Goal: Check status: Check status

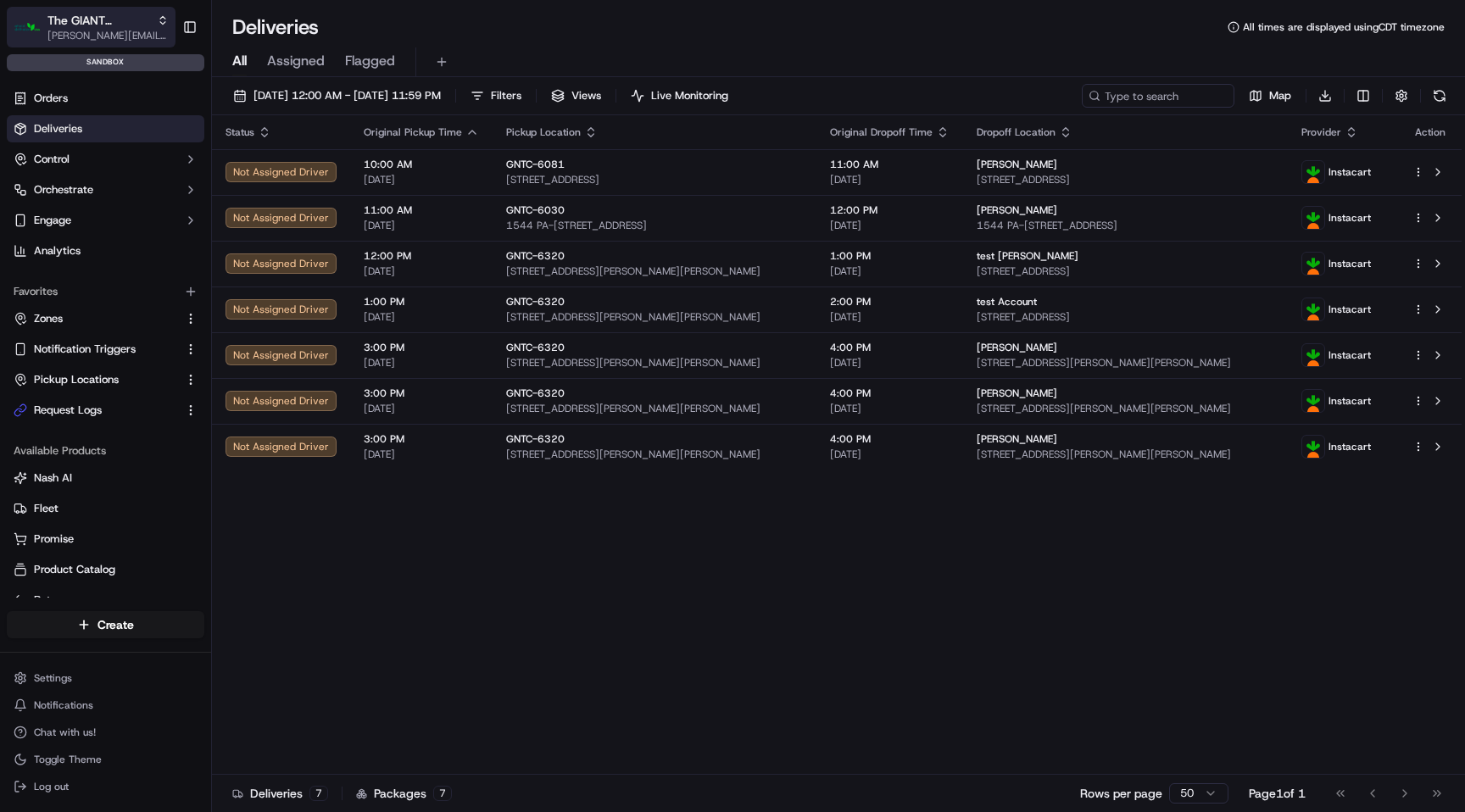
click at [100, 20] on span "The GIANT Company" at bounding box center [99, 20] width 102 height 17
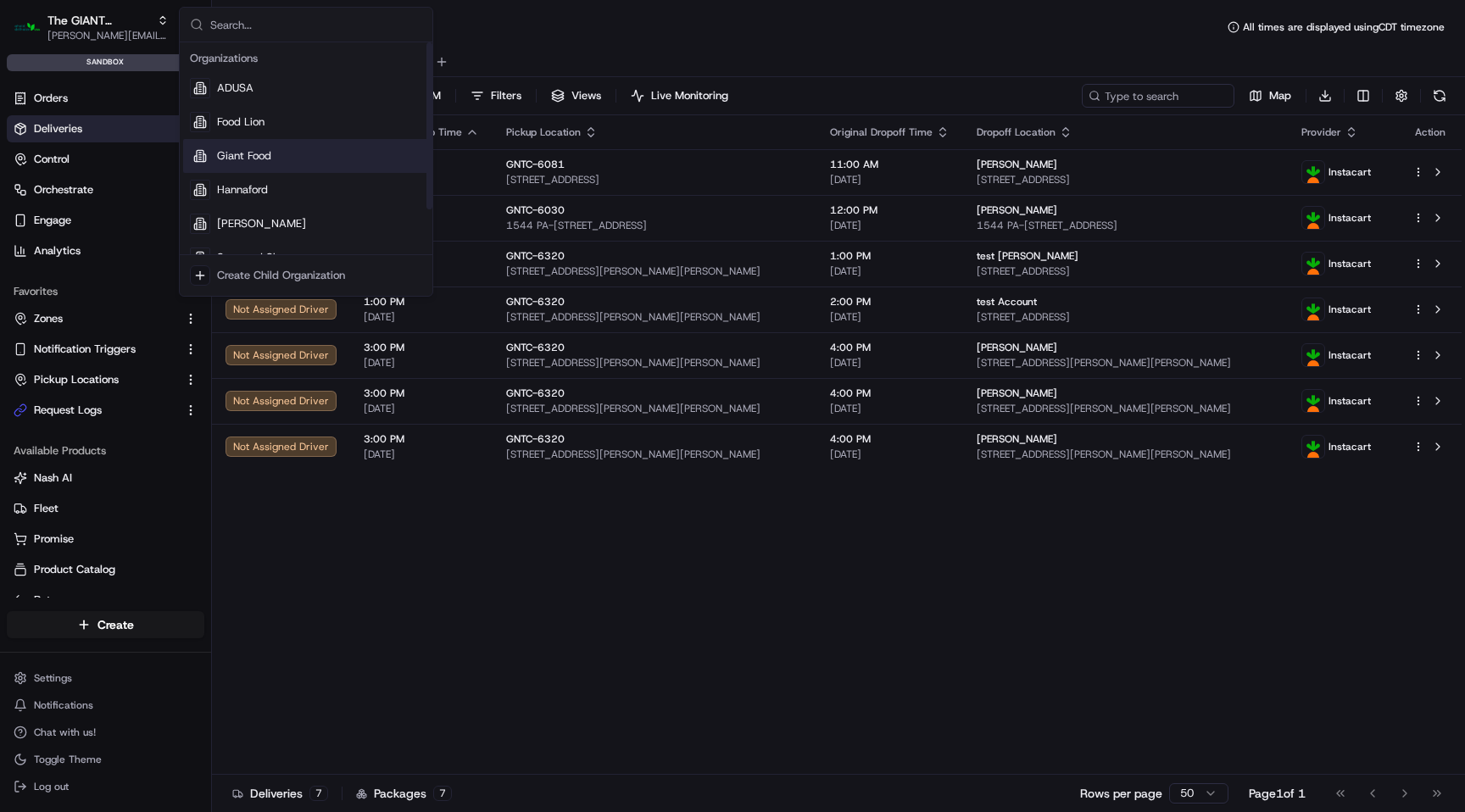
scroll to position [57, 0]
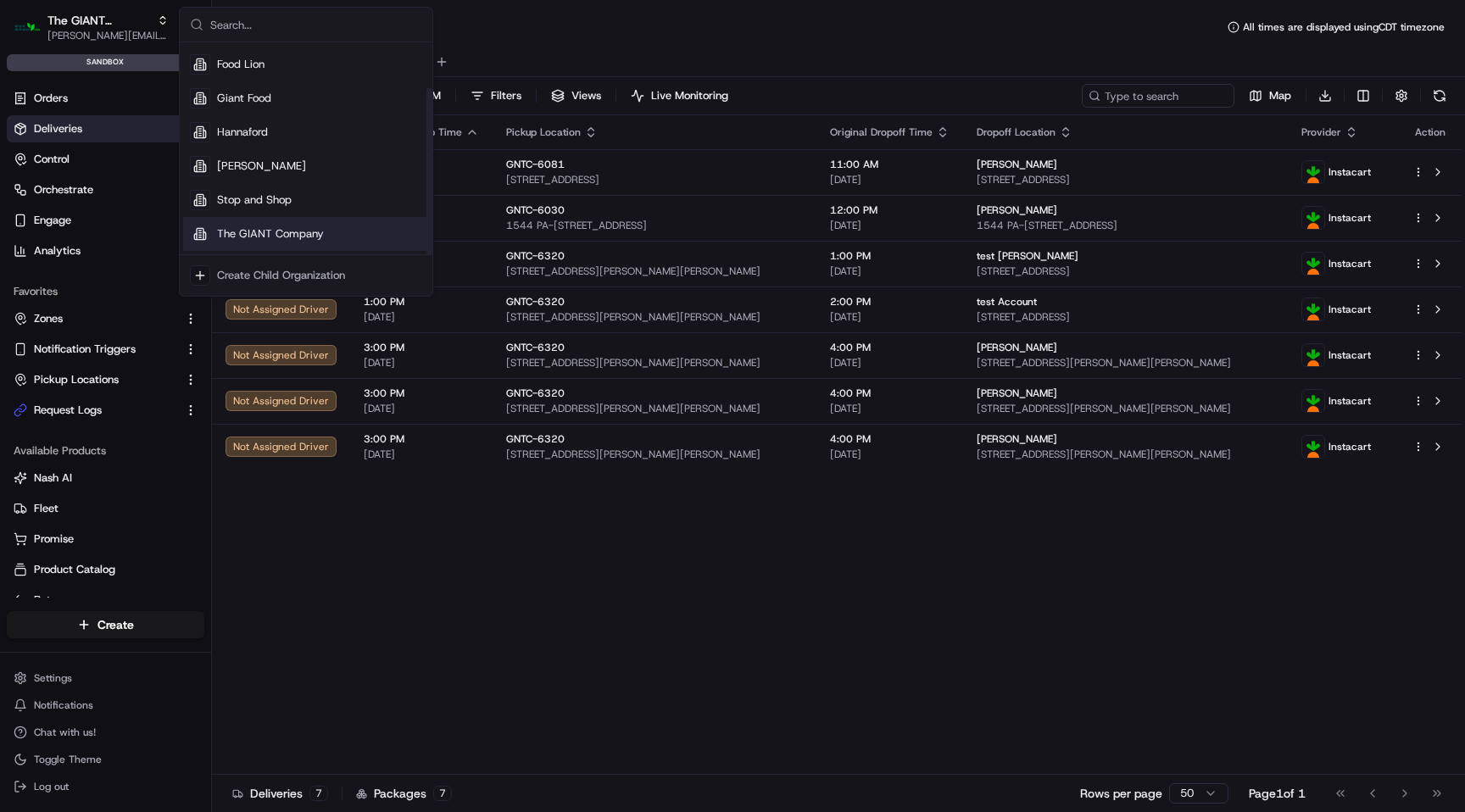
click at [271, 234] on span "The GIANT Company" at bounding box center [270, 234] width 107 height 16
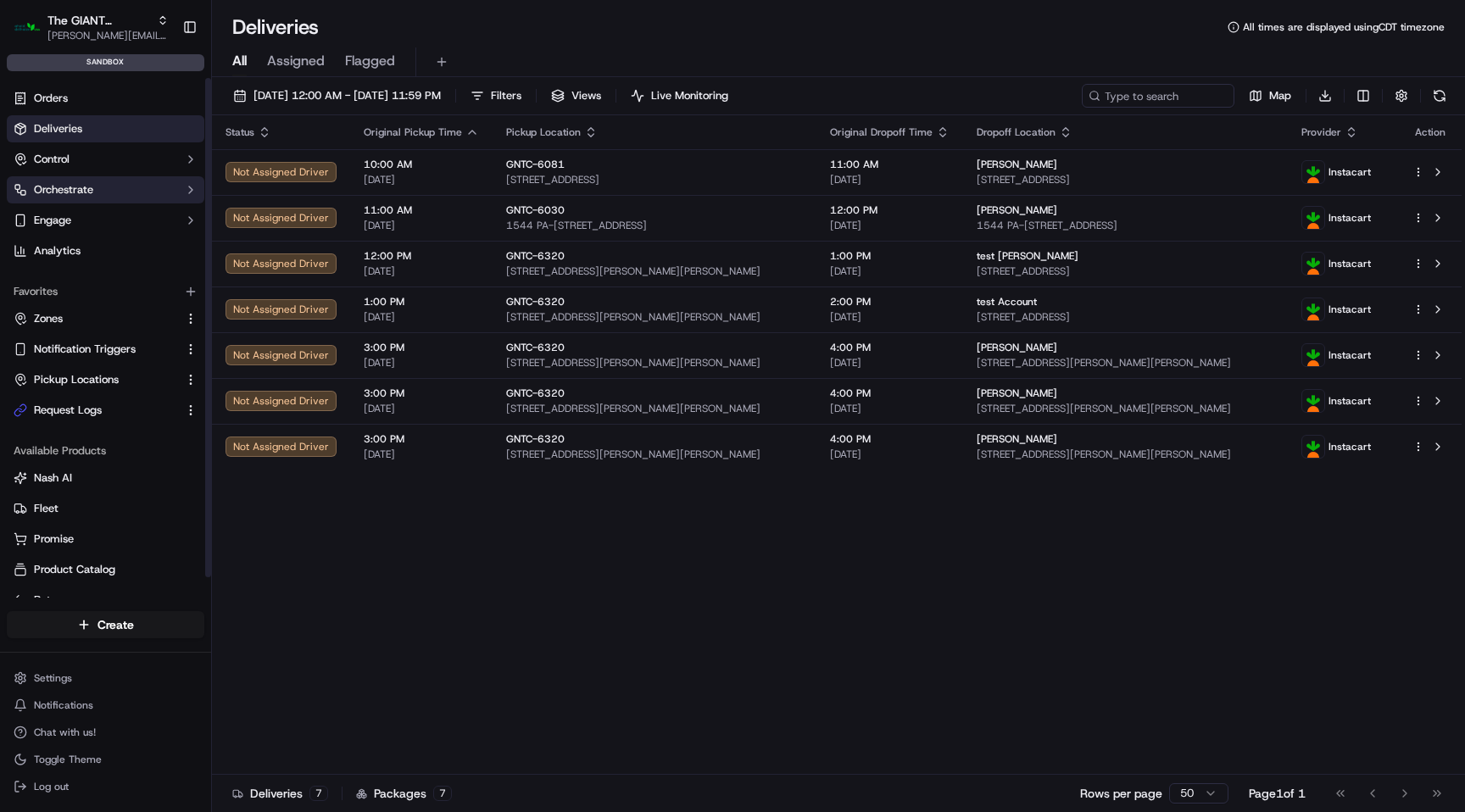
click at [134, 187] on button "Orchestrate" at bounding box center [105, 190] width 197 height 27
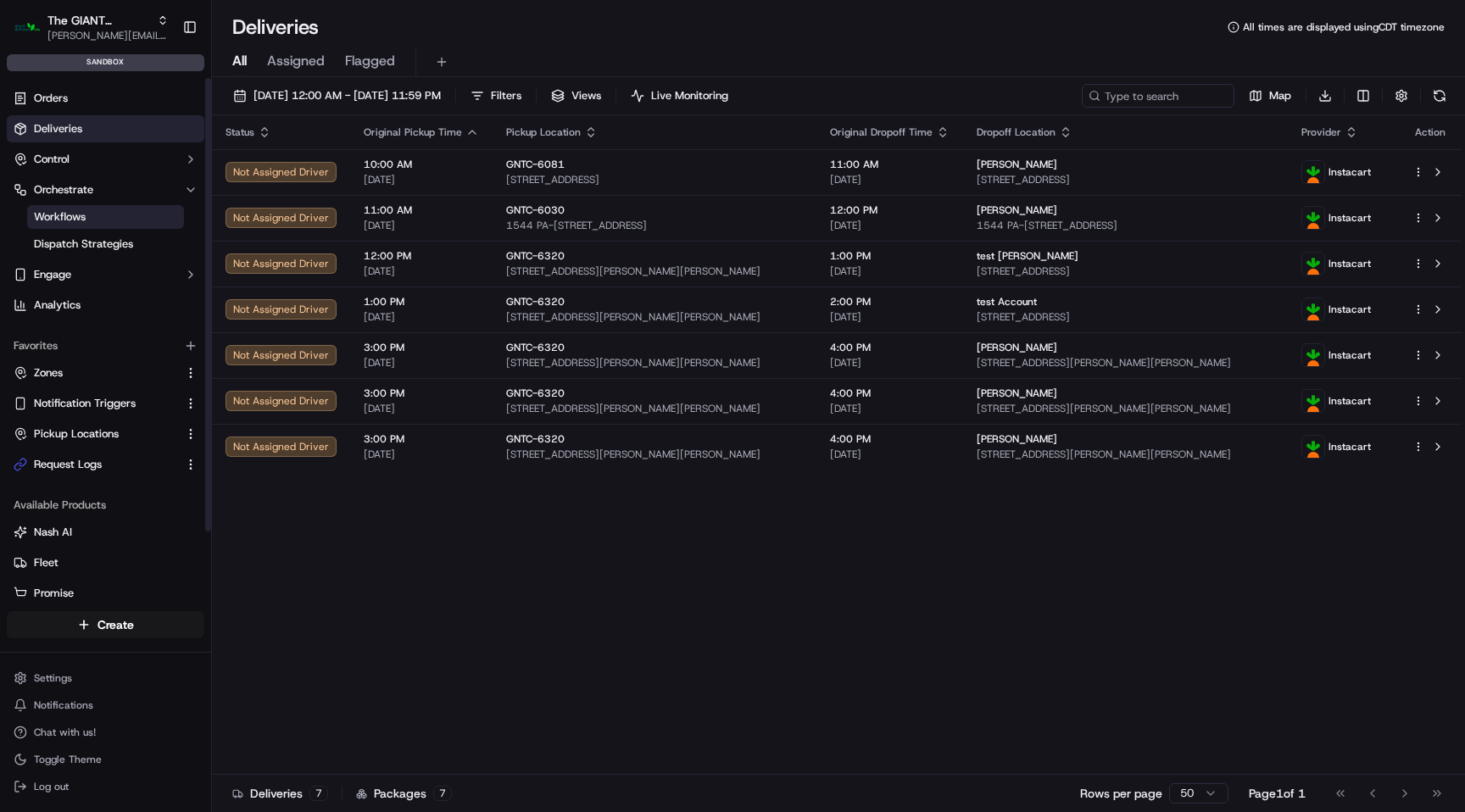
click at [130, 228] on link "Workflows" at bounding box center [106, 217] width 157 height 24
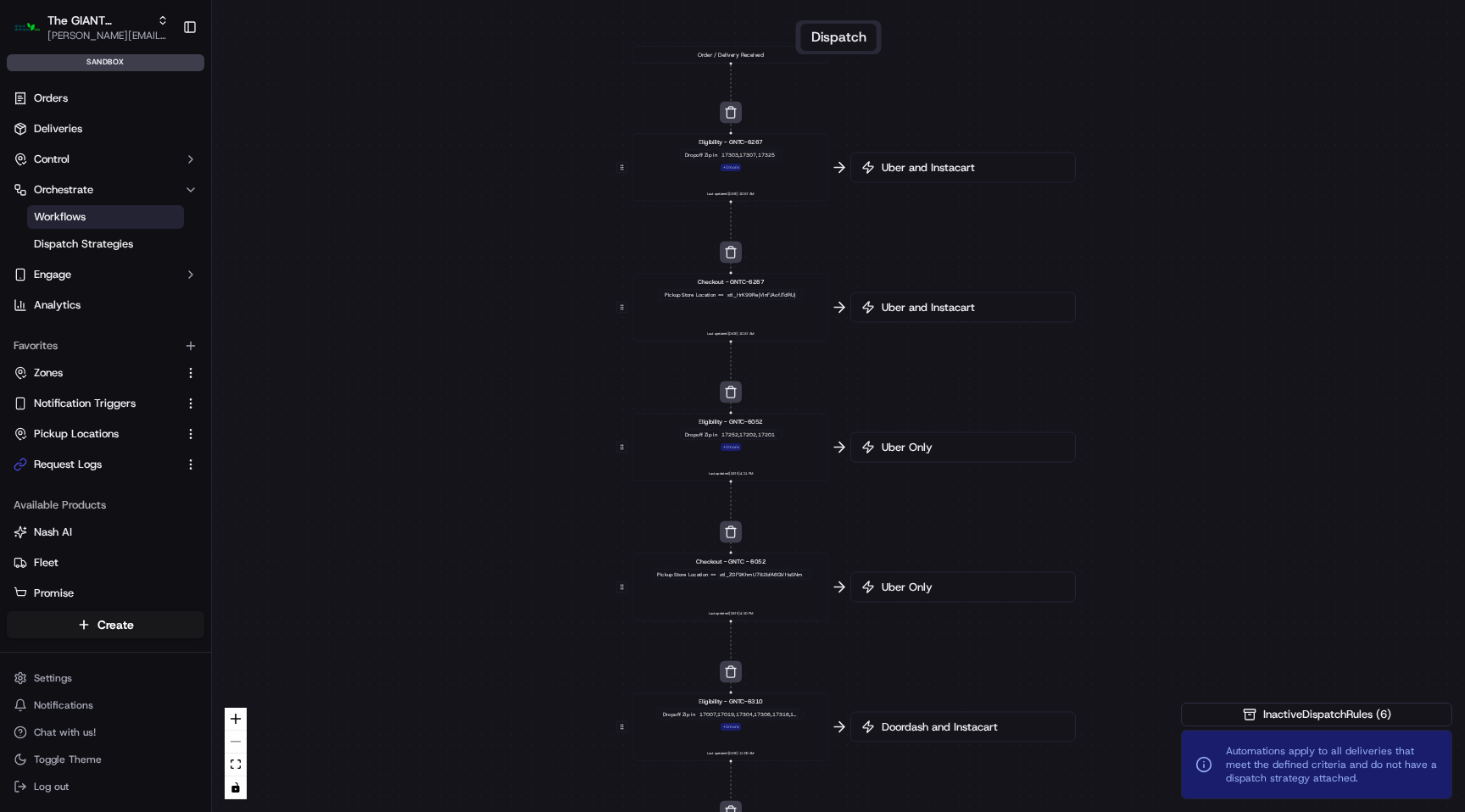
drag, startPoint x: 944, startPoint y: 145, endPoint x: 822, endPoint y: 421, distance: 301.8
click at [822, 421] on div "0 0 0 0 0 0 0 0 0 Order / Delivery Received Eligibility - GNTC-6267 Dropoff Zip…" at bounding box center [838, 406] width 1253 height 812
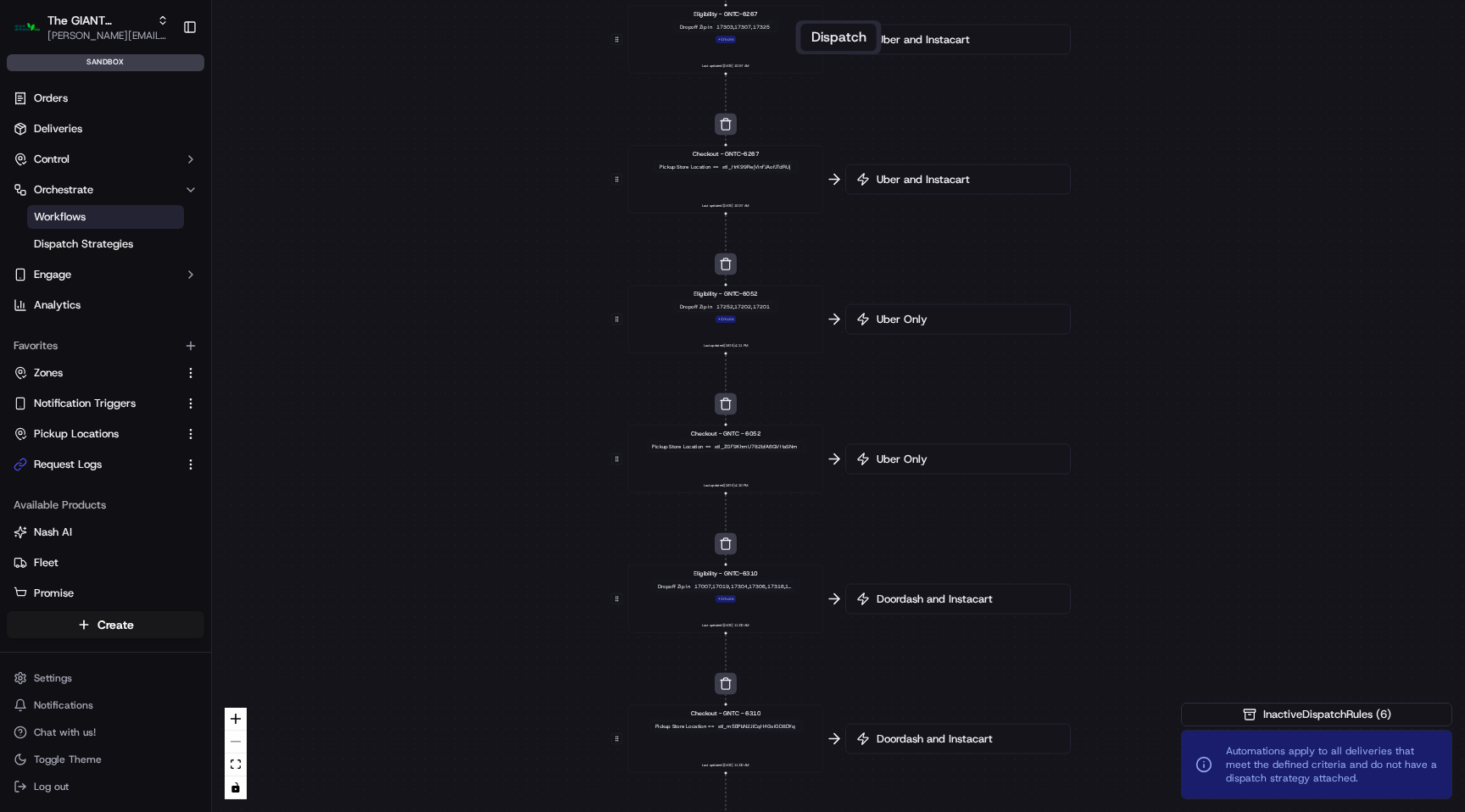
drag, startPoint x: 931, startPoint y: 288, endPoint x: 943, endPoint y: 70, distance: 218.3
click at [943, 70] on div "0 0 0 0 0 0 0 0 0 Order / Delivery Received Eligibility - GNTC-6267 Dropoff Zip…" at bounding box center [838, 406] width 1253 height 812
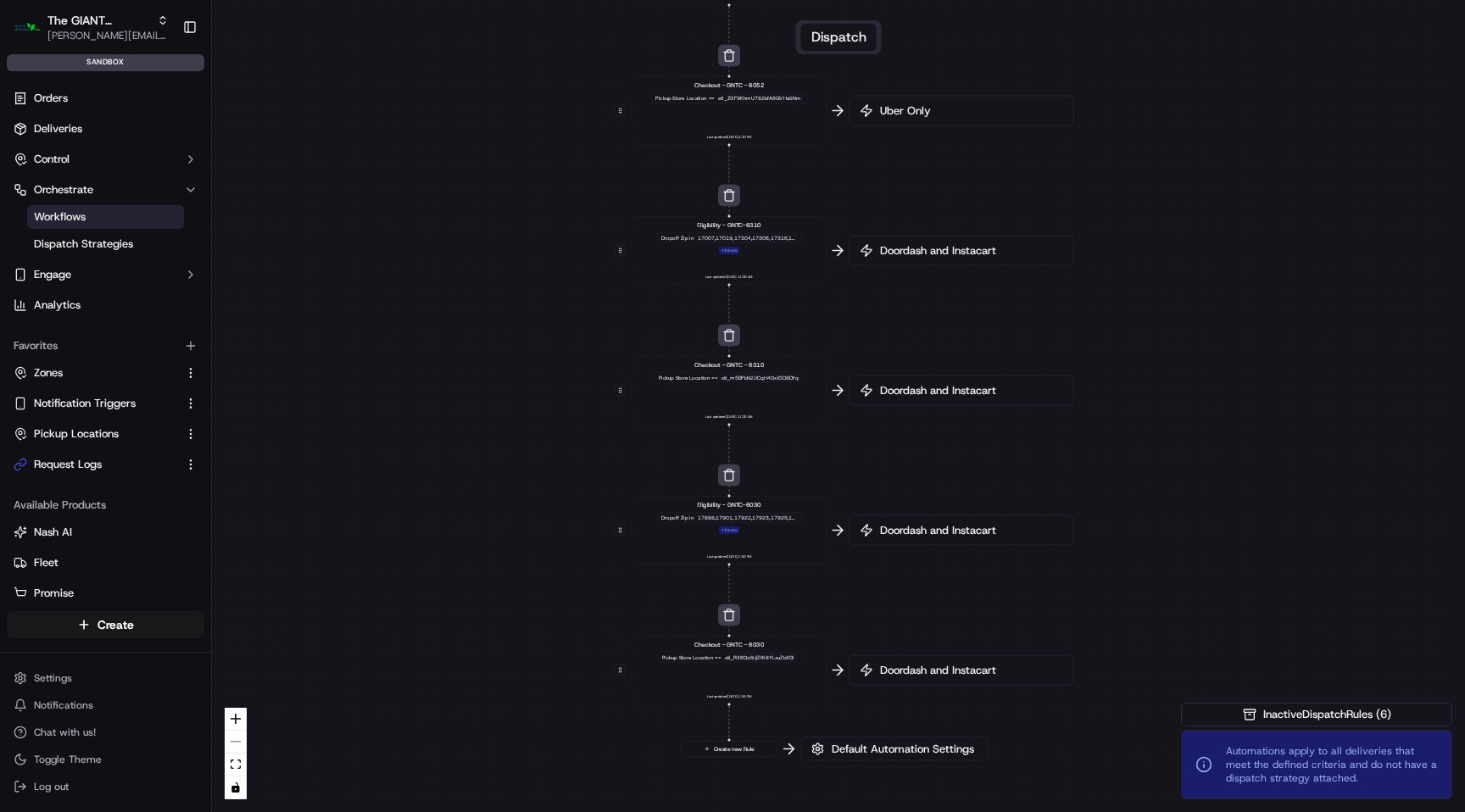
drag, startPoint x: 1082, startPoint y: 331, endPoint x: 1081, endPoint y: 26, distance: 305.0
click at [1082, 26] on div "0 0 0 0 0 0 0 0 0 Order / Delivery Received Eligibility - GNTC-6267 Dropoff Zip…" at bounding box center [838, 406] width 1253 height 812
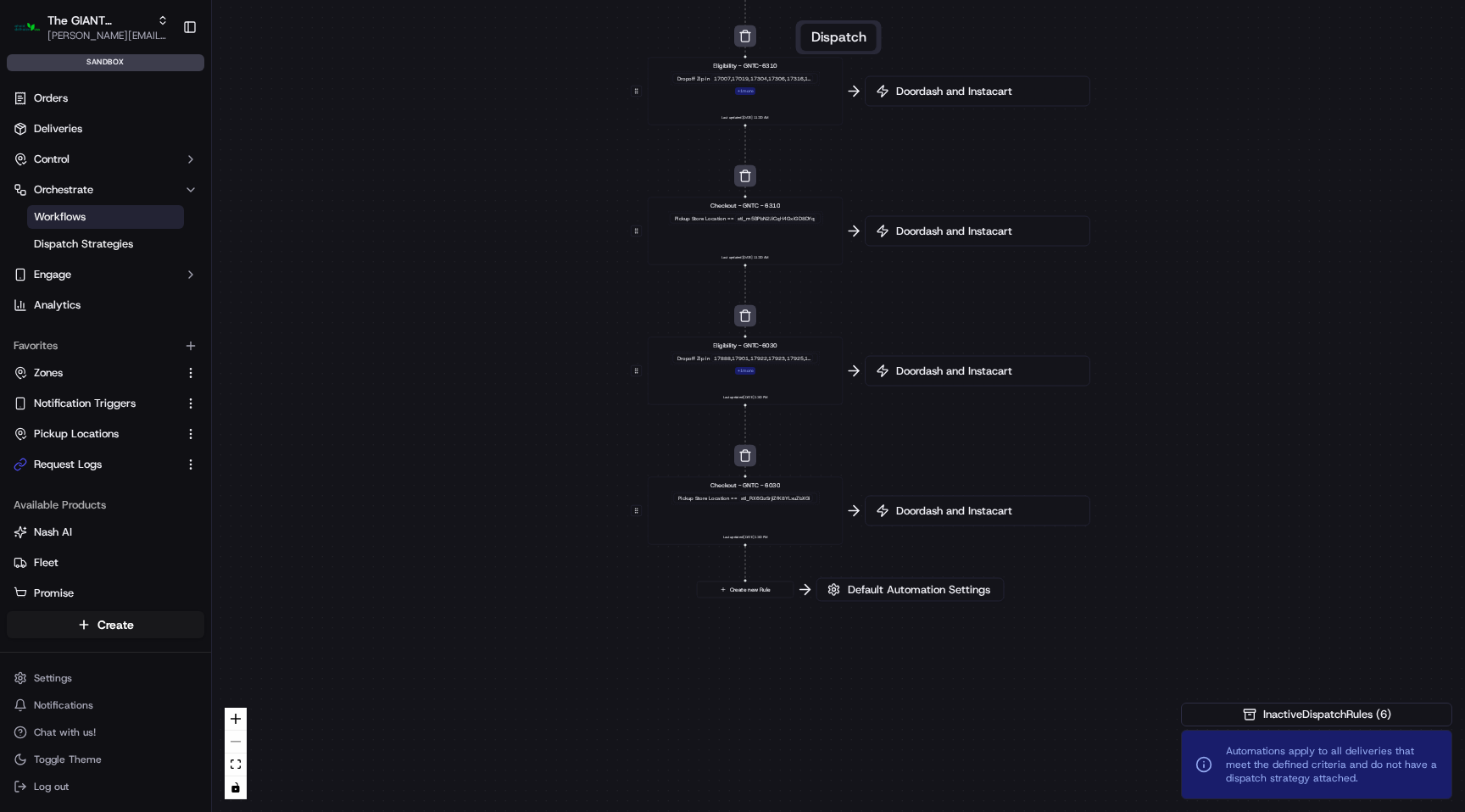
drag, startPoint x: 1114, startPoint y: 334, endPoint x: 1131, endPoint y: 179, distance: 155.9
click at [1131, 179] on div "0 0 0 0 0 0 0 0 0 Order / Delivery Received Eligibility - GNTC-6267 Dropoff Zip…" at bounding box center [838, 406] width 1253 height 812
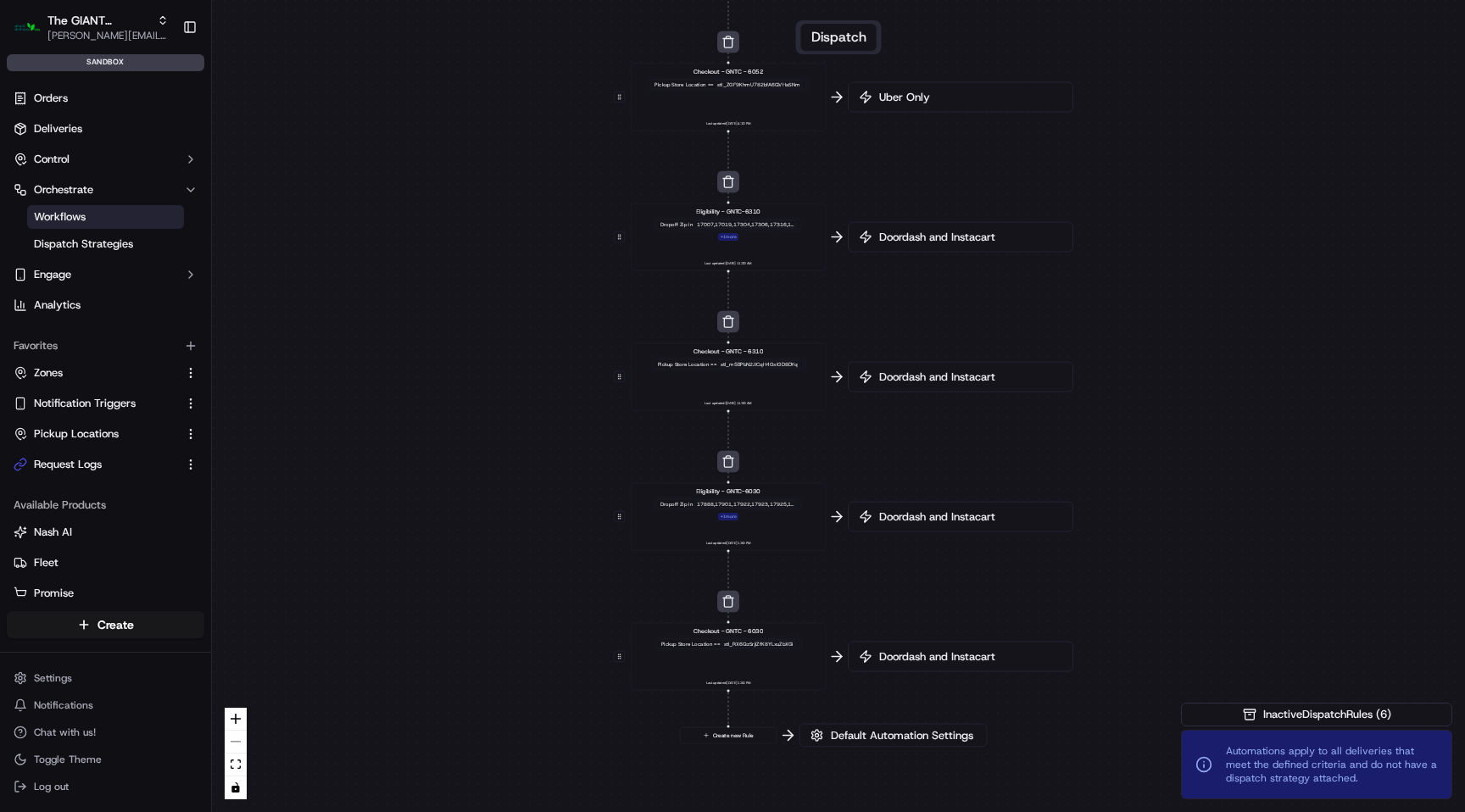
drag, startPoint x: 1109, startPoint y: 357, endPoint x: 1092, endPoint y: 502, distance: 146.0
click at [1092, 503] on div "0 0 0 0 0 0 0 0 0 Order / Delivery Received Eligibility - GNTC-6267 Dropoff Zip…" at bounding box center [838, 406] width 1253 height 812
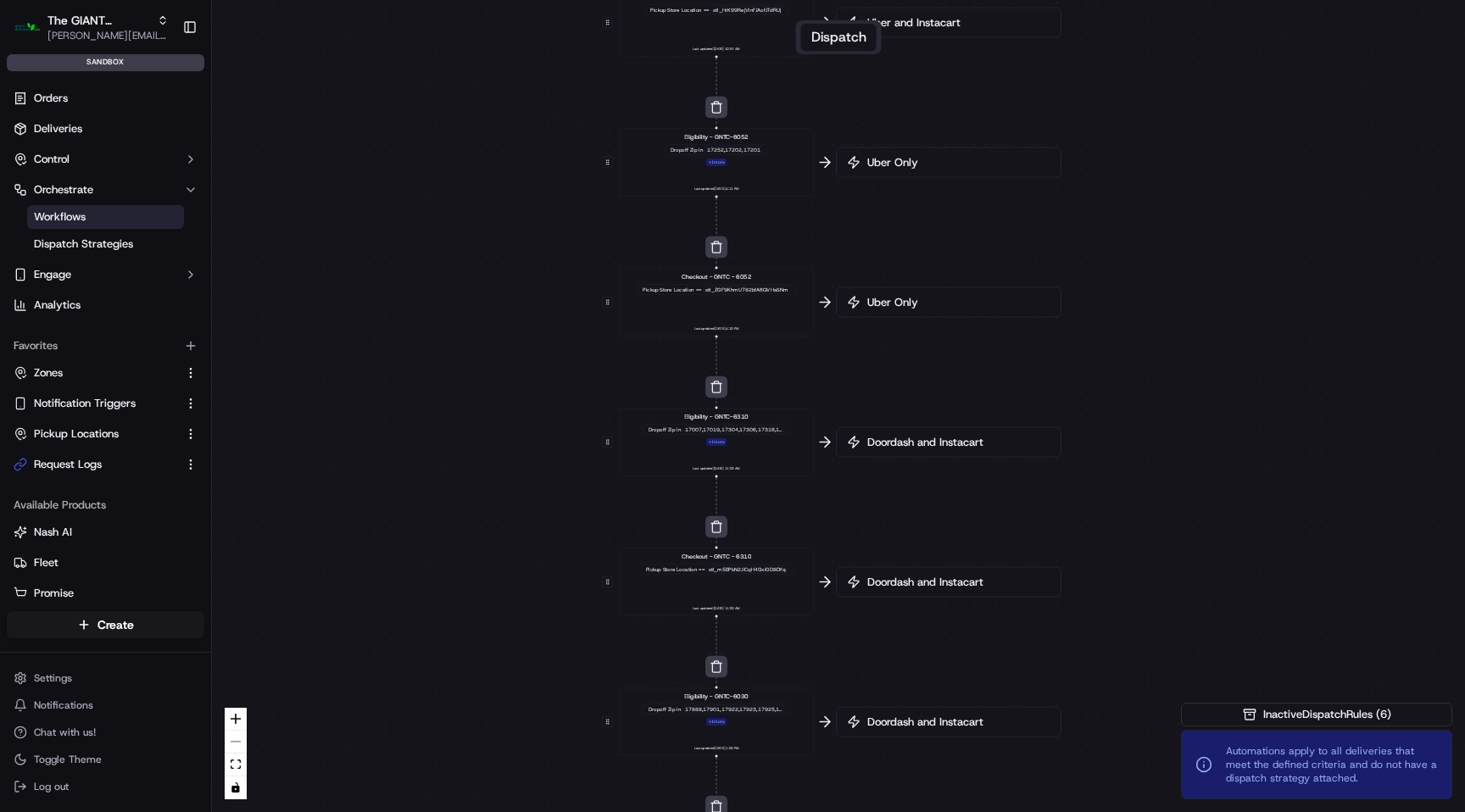
drag, startPoint x: 1098, startPoint y: 266, endPoint x: 1086, endPoint y: 472, distance: 206.3
click at [1086, 472] on div "0 0 0 0 0 0 0 0 0 Order / Delivery Received Eligibility - GNTC-6267 Dropoff Zip…" at bounding box center [838, 406] width 1253 height 812
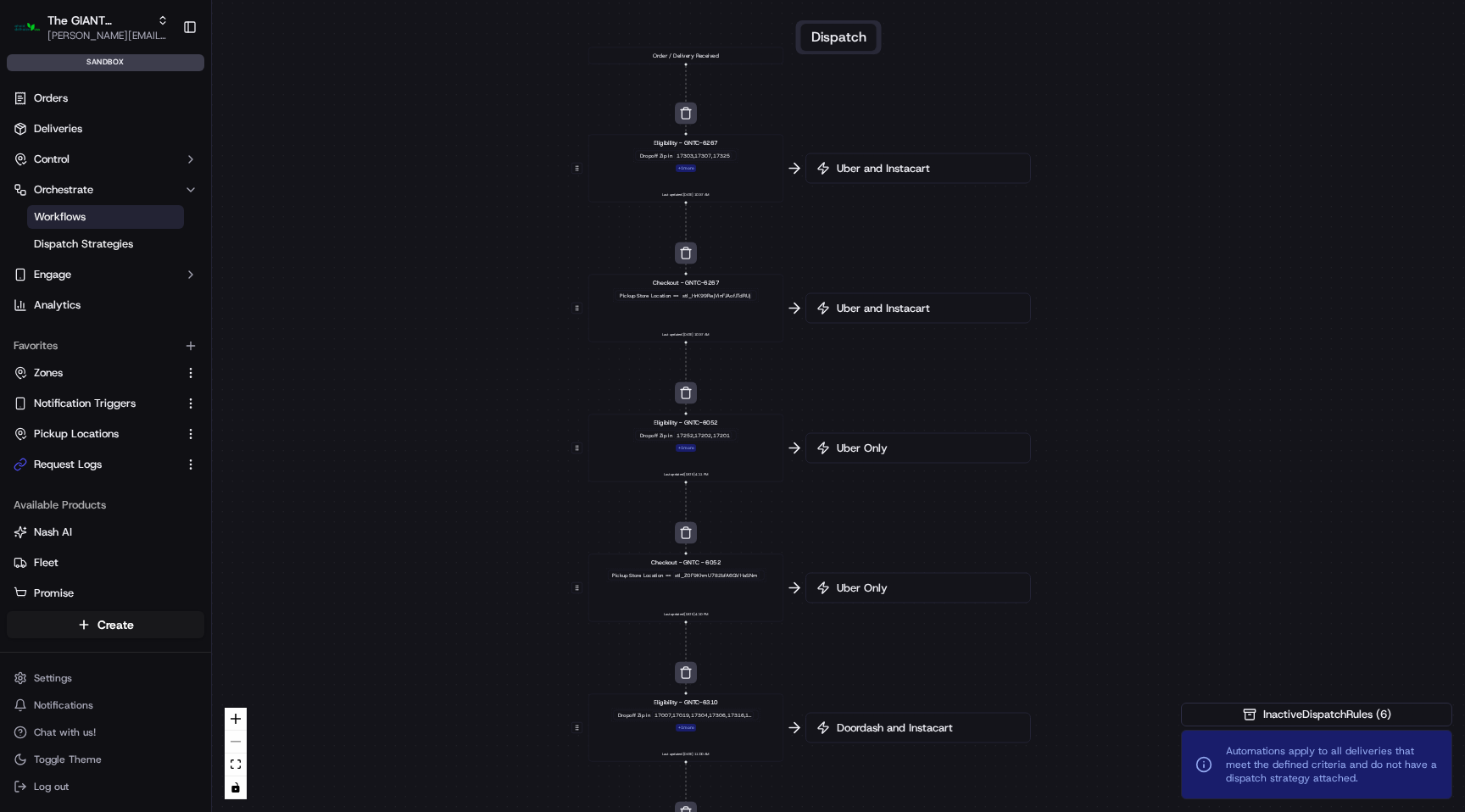
drag, startPoint x: 1127, startPoint y: 191, endPoint x: 1097, endPoint y: 474, distance: 284.6
click at [1097, 475] on div "0 0 0 0 0 0 0 0 0 Order / Delivery Received Eligibility - GNTC-6267 Dropoff Zip…" at bounding box center [838, 406] width 1253 height 812
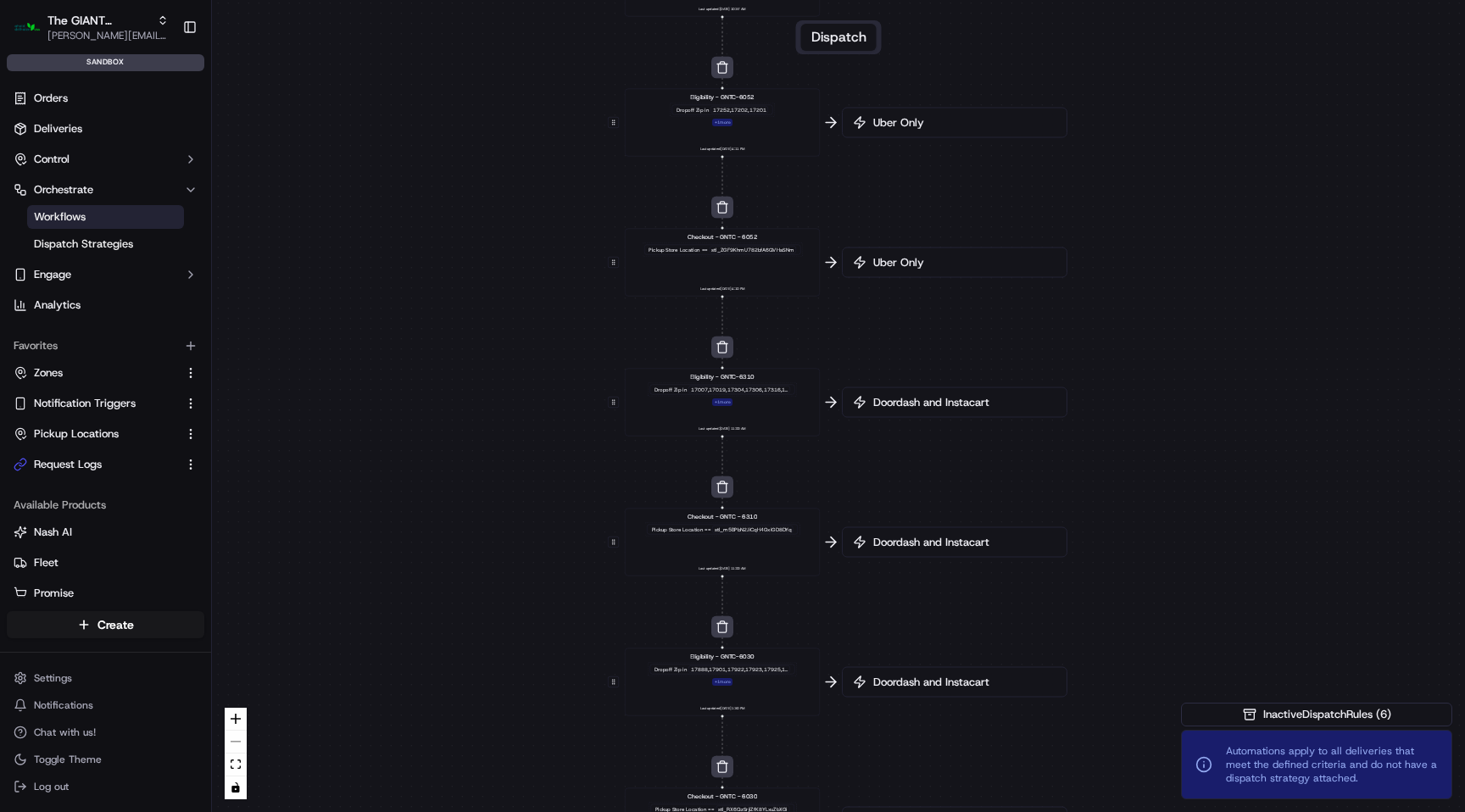
drag, startPoint x: 1145, startPoint y: 190, endPoint x: 1182, endPoint y: -135, distance: 327.1
click at [1182, 0] on html "The GIANT Company [PERSON_NAME][EMAIL_ADDRESS][DOMAIN_NAME] Toggle Sidebar sand…" at bounding box center [732, 406] width 1465 height 812
drag, startPoint x: 950, startPoint y: 634, endPoint x: 937, endPoint y: 457, distance: 177.5
click at [937, 458] on div "0 0 0 0 0 0 0 0 0 Order / Delivery Received Eligibility - GNTC-6267 Dropoff Zip…" at bounding box center [838, 406] width 1253 height 812
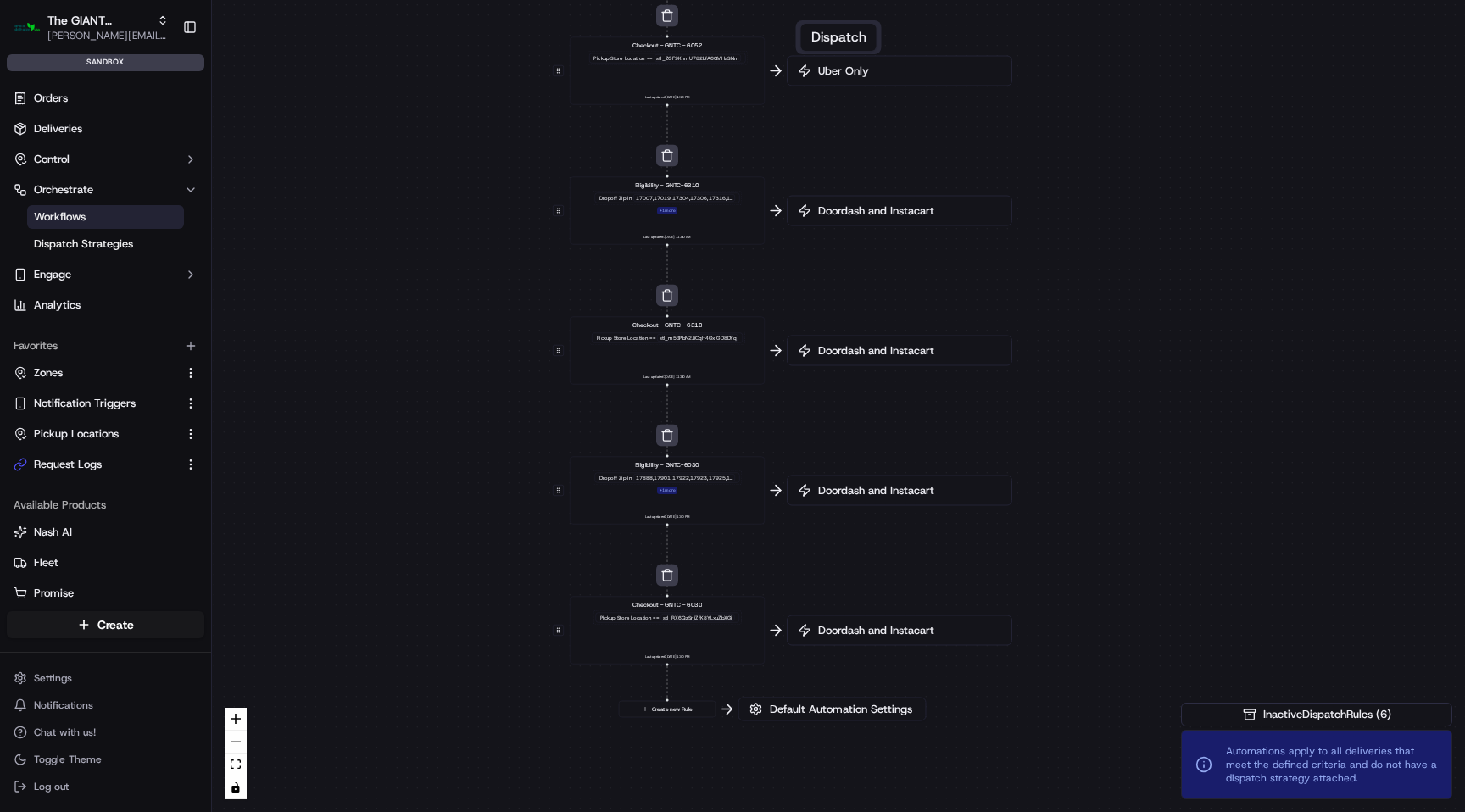
drag, startPoint x: 932, startPoint y: 605, endPoint x: 895, endPoint y: 540, distance: 74.8
click at [895, 540] on div "0 0 0 0 0 0 0 0 0 Order / Delivery Received Eligibility - GNTC-6267 Dropoff Zip…" at bounding box center [838, 406] width 1253 height 812
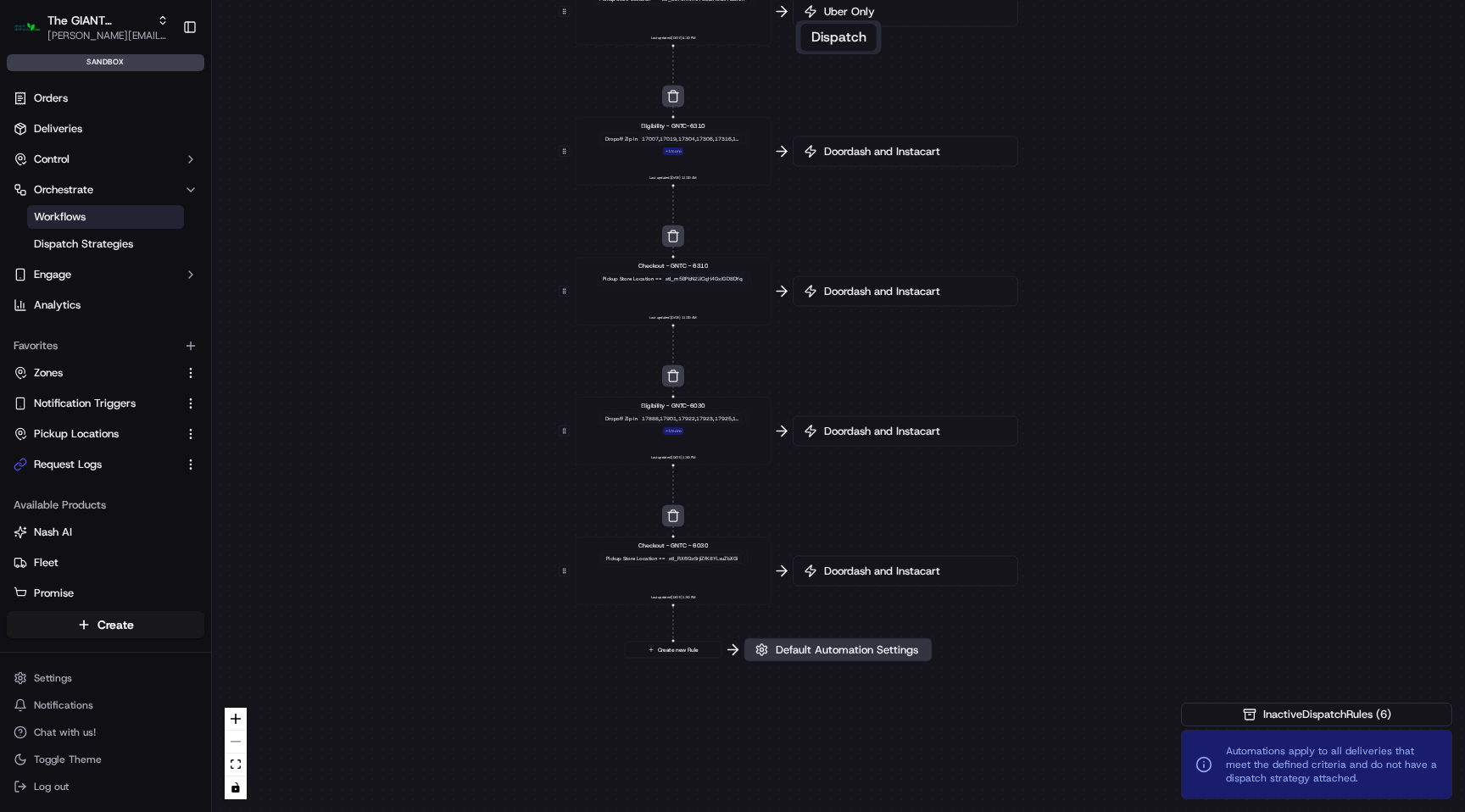
click at [833, 654] on span "Default Automation Settings" at bounding box center [846, 650] width 149 height 16
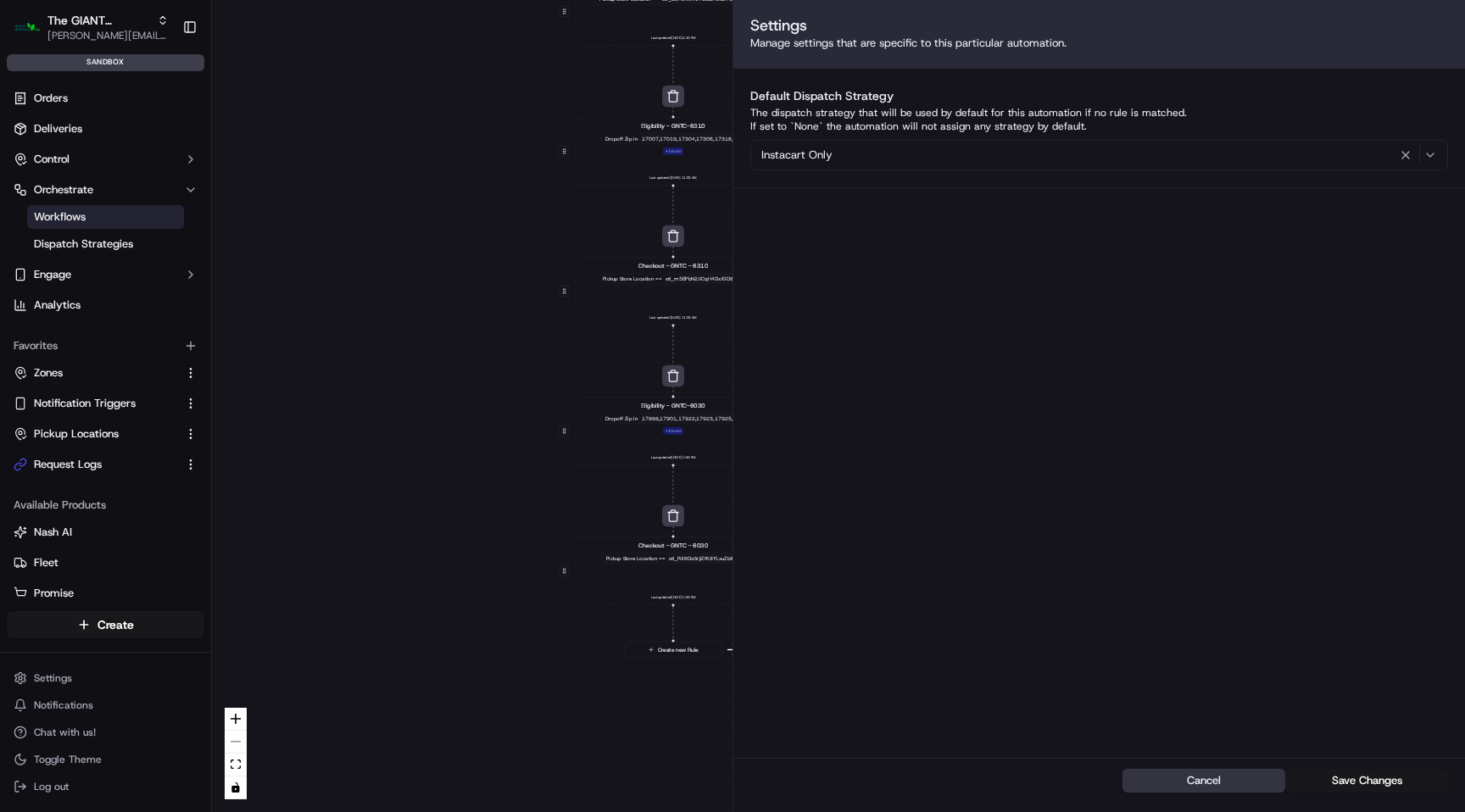
click at [1255, 779] on button "Cancel" at bounding box center [1204, 780] width 162 height 24
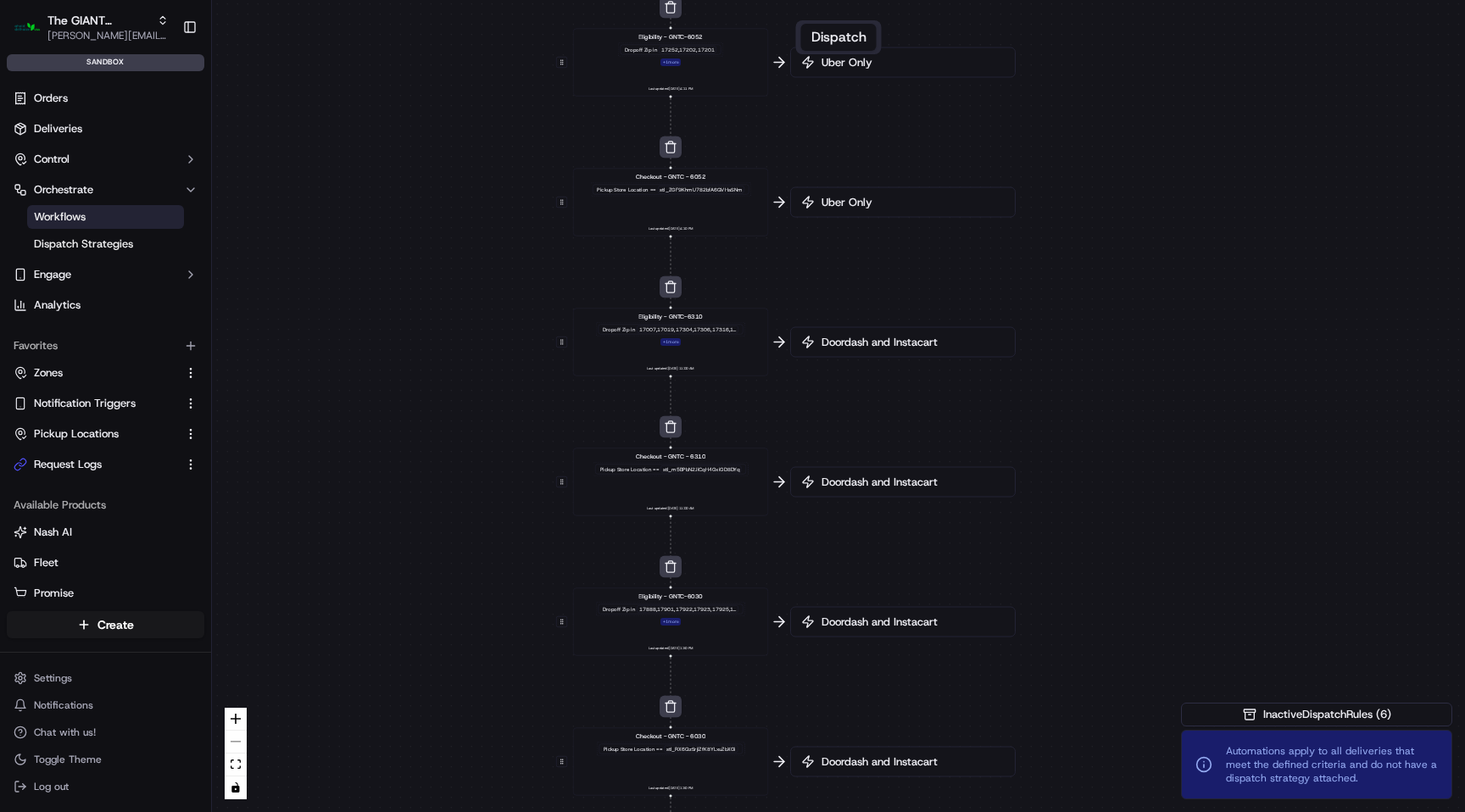
drag, startPoint x: 1083, startPoint y: 291, endPoint x: 1059, endPoint y: 628, distance: 337.9
click at [1059, 629] on div "0 0 0 0 0 0 0 0 0 Order / Delivery Received Eligibility - GNTC-6267 Dropoff Zip…" at bounding box center [838, 406] width 1253 height 812
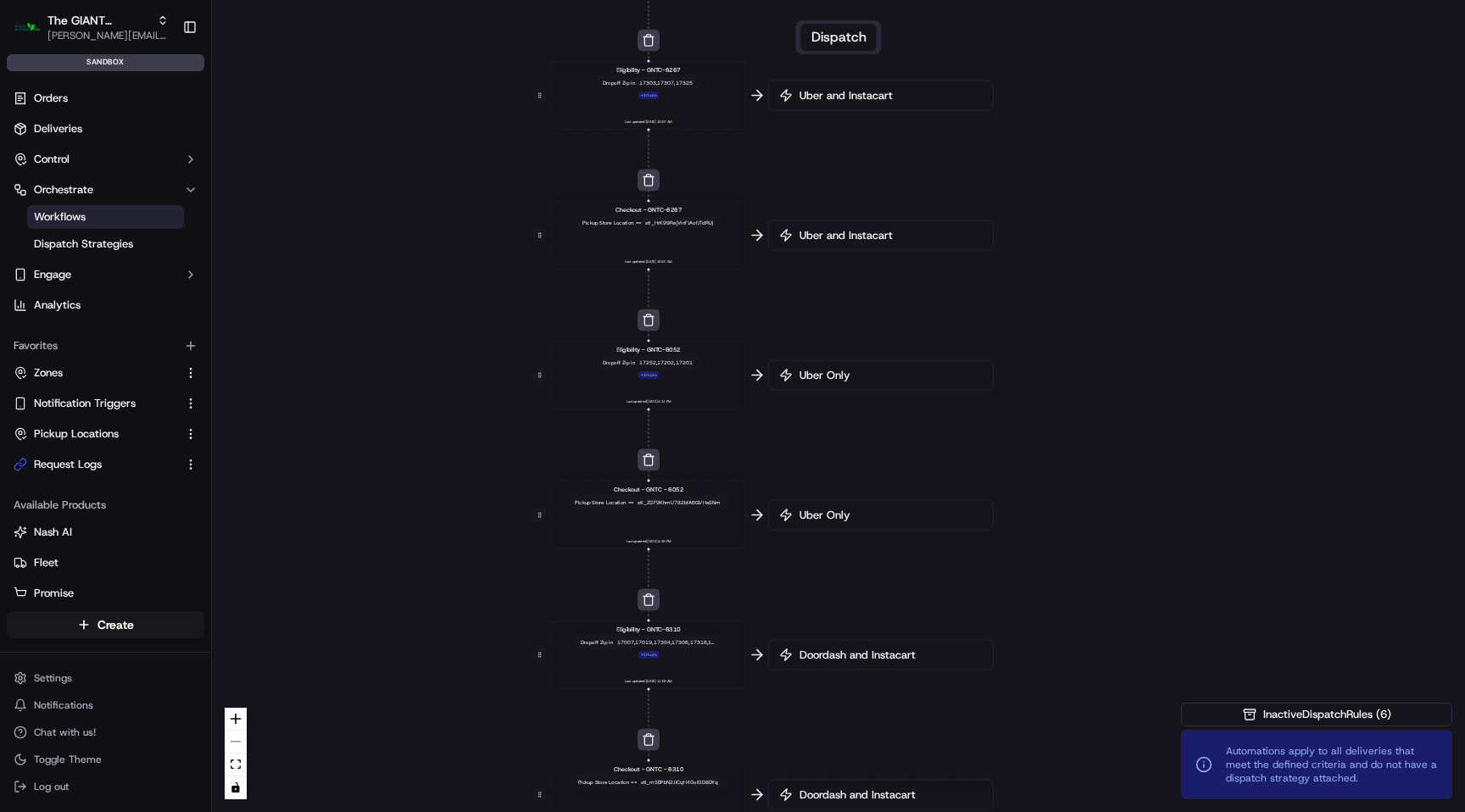
drag, startPoint x: 1048, startPoint y: 312, endPoint x: 1040, endPoint y: 562, distance: 250.1
click at [1040, 561] on div "0 0 0 0 0 0 0 0 0 Order / Delivery Received Eligibility - GNTC-6267 Dropoff Zip…" at bounding box center [838, 406] width 1253 height 812
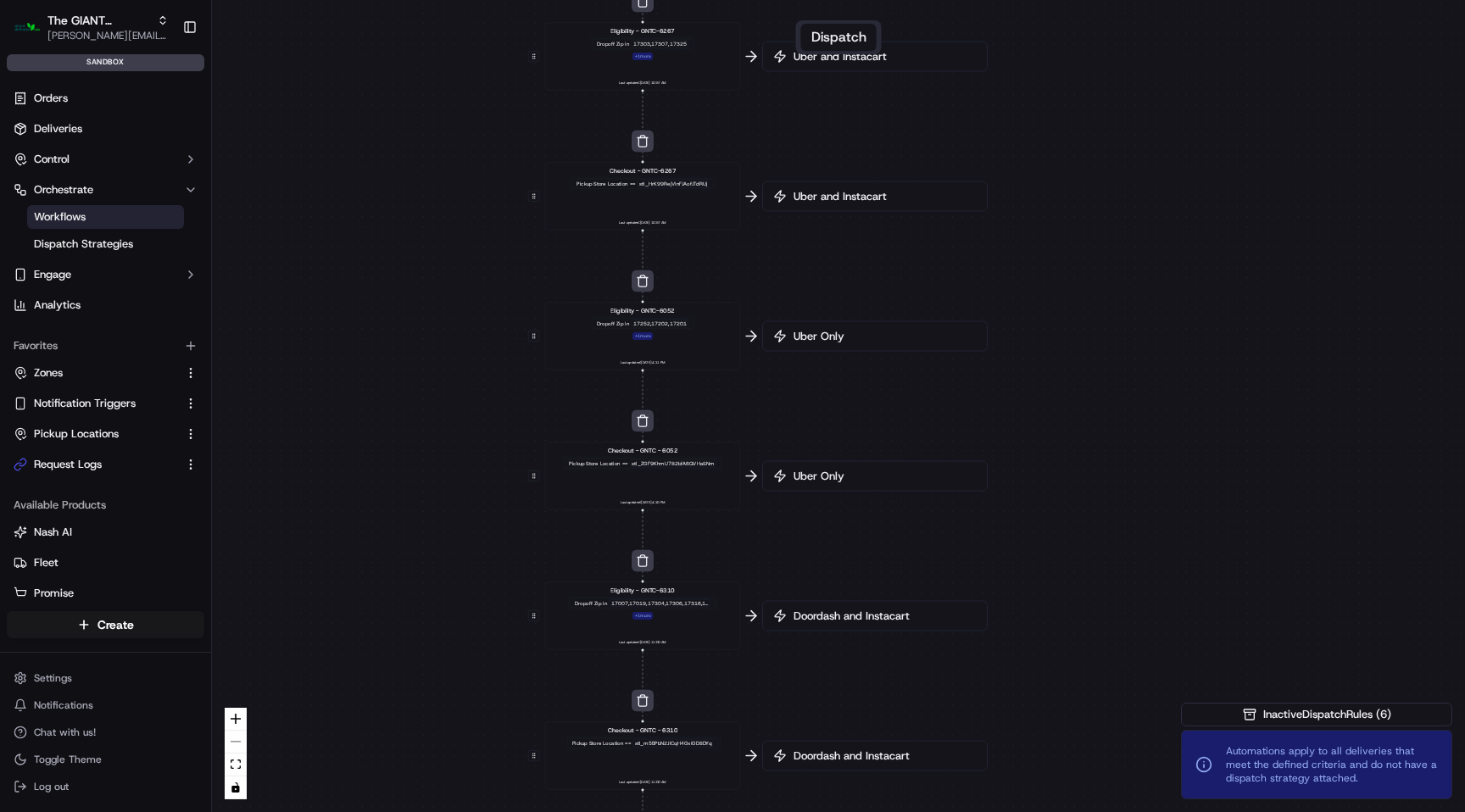
drag, startPoint x: 1052, startPoint y: 292, endPoint x: 1081, endPoint y: 46, distance: 247.7
click at [1080, 57] on div "0 0 0 0 0 0 0 0 0 Order / Delivery Received Eligibility - GNTC-6267 Dropoff Zip…" at bounding box center [838, 406] width 1253 height 812
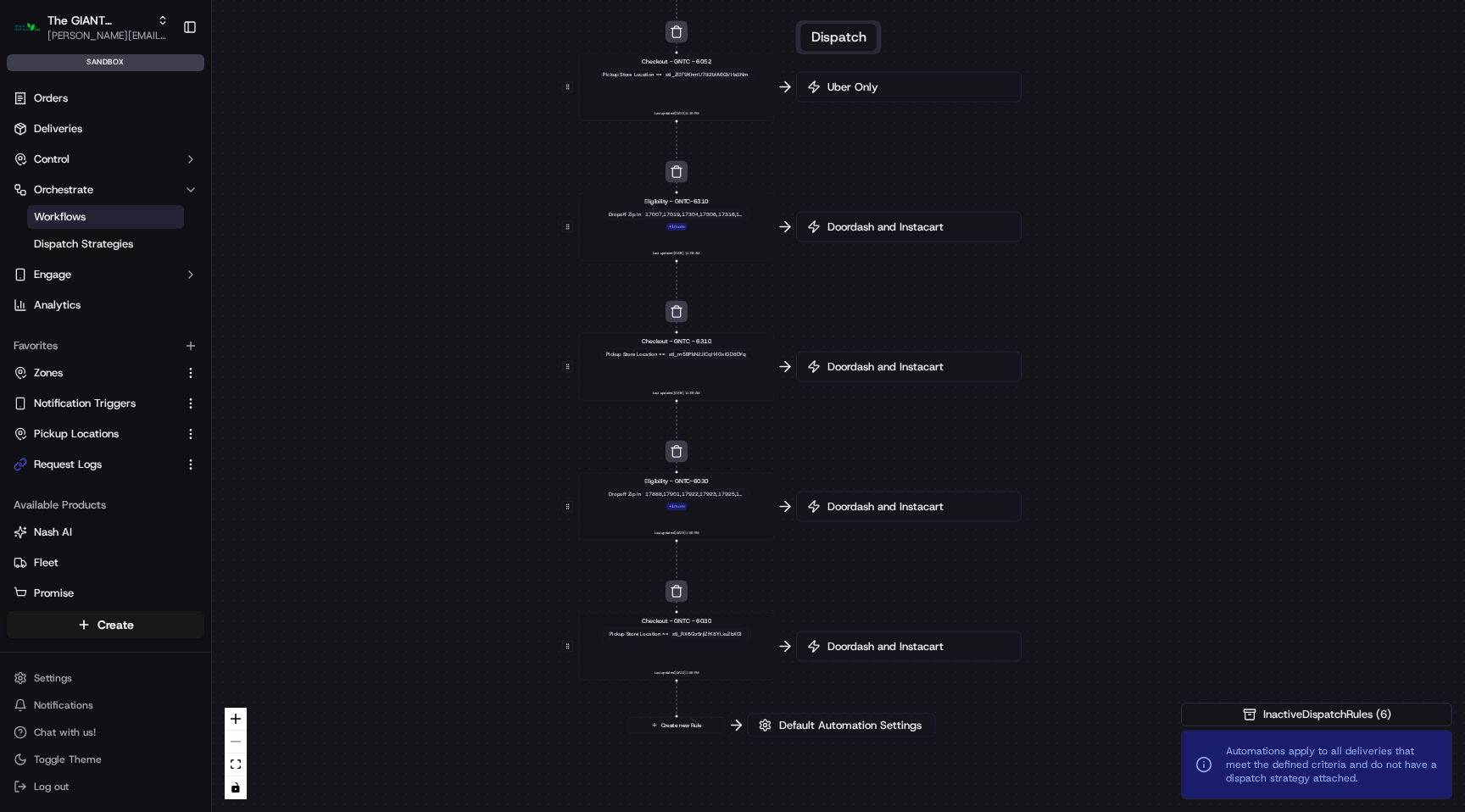
drag, startPoint x: 1080, startPoint y: 286, endPoint x: 1086, endPoint y: 6, distance: 280.1
click at [1086, 6] on div "0 0 0 0 0 0 0 0 0 Order / Delivery Received Eligibility - GNTC-6267 Dropoff Zip…" at bounding box center [838, 406] width 1253 height 812
click at [868, 642] on span "Doordash and Instacart" at bounding box center [916, 644] width 186 height 16
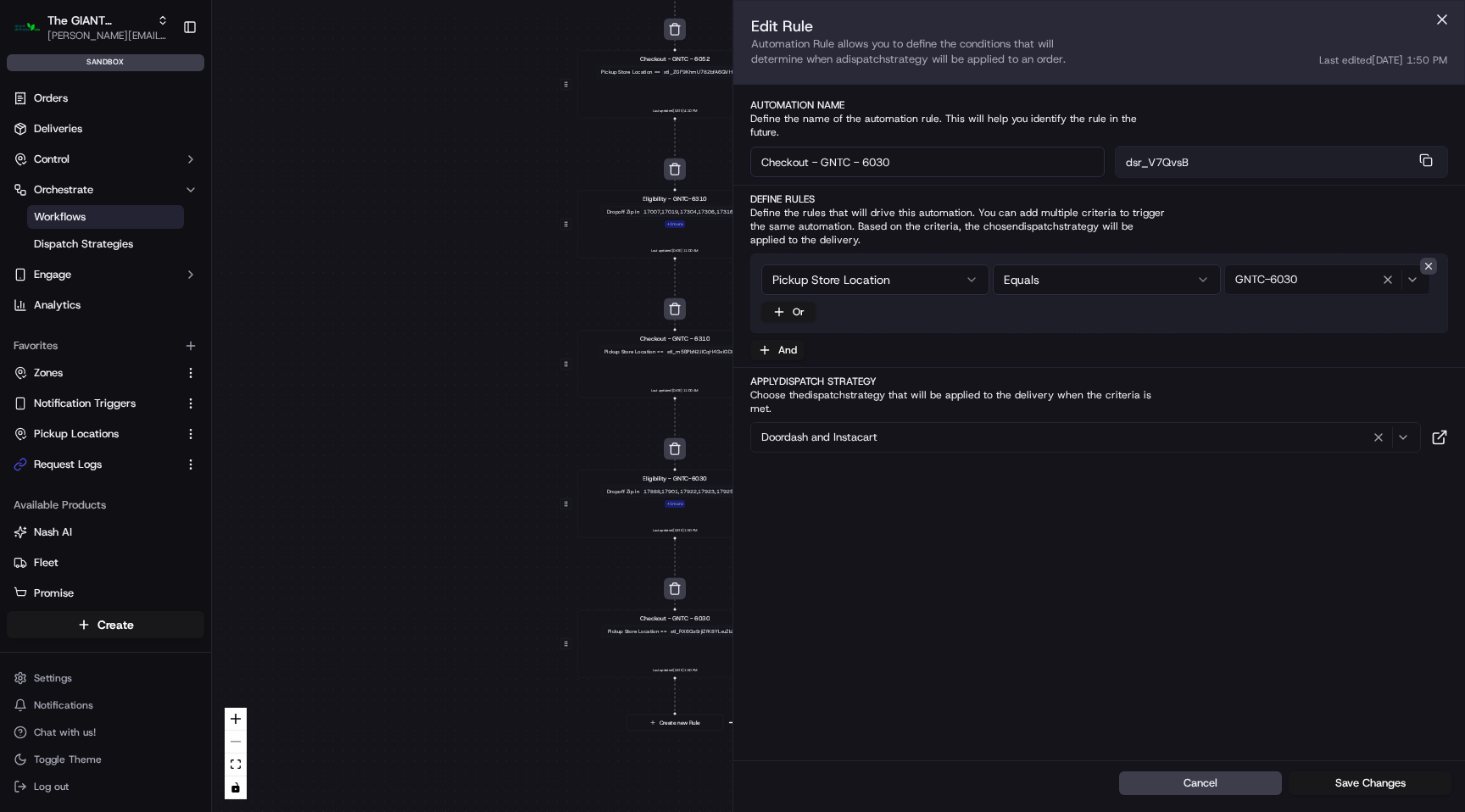
click at [928, 427] on div "Doordash and Instacart" at bounding box center [1085, 437] width 662 height 20
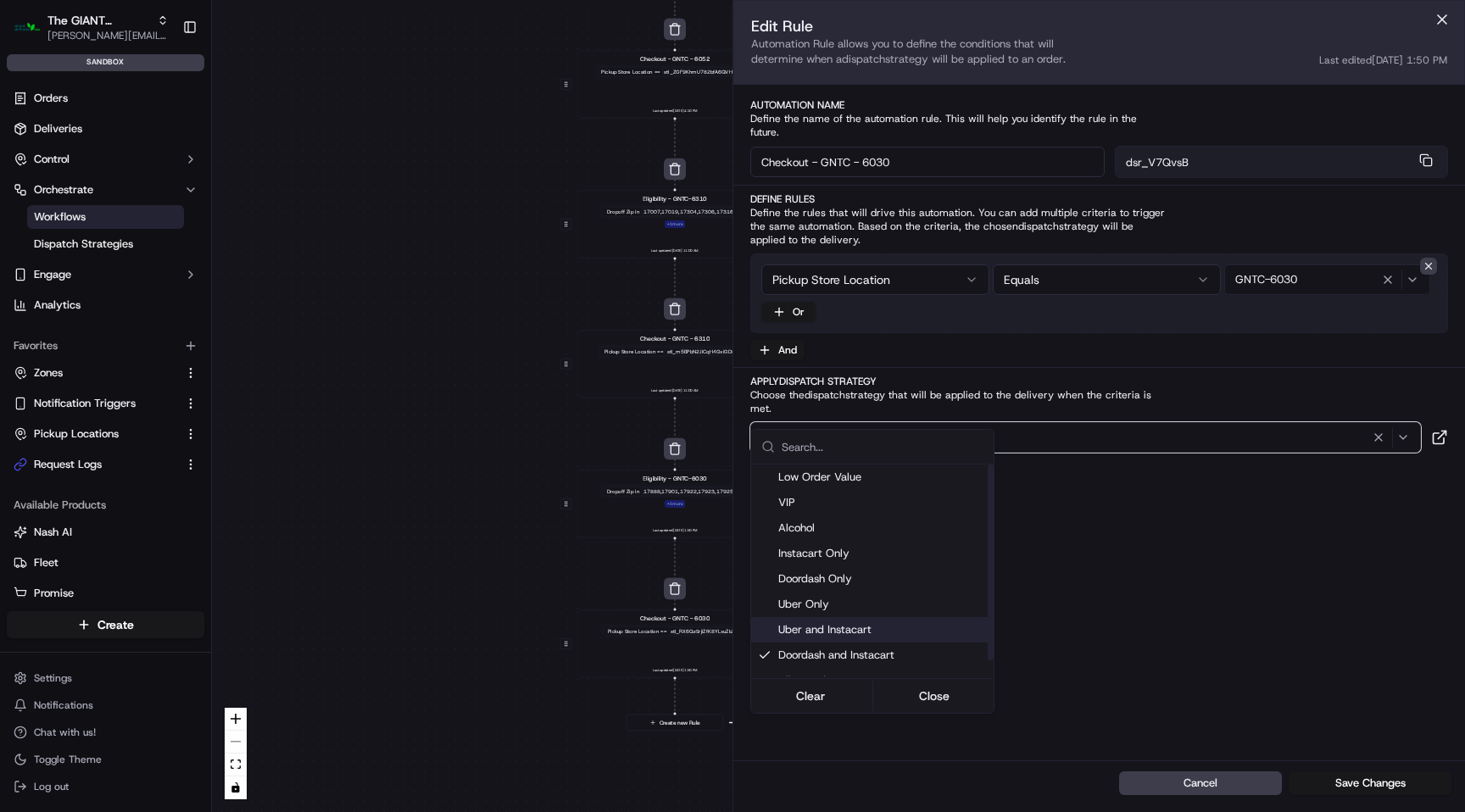
scroll to position [17, 0]
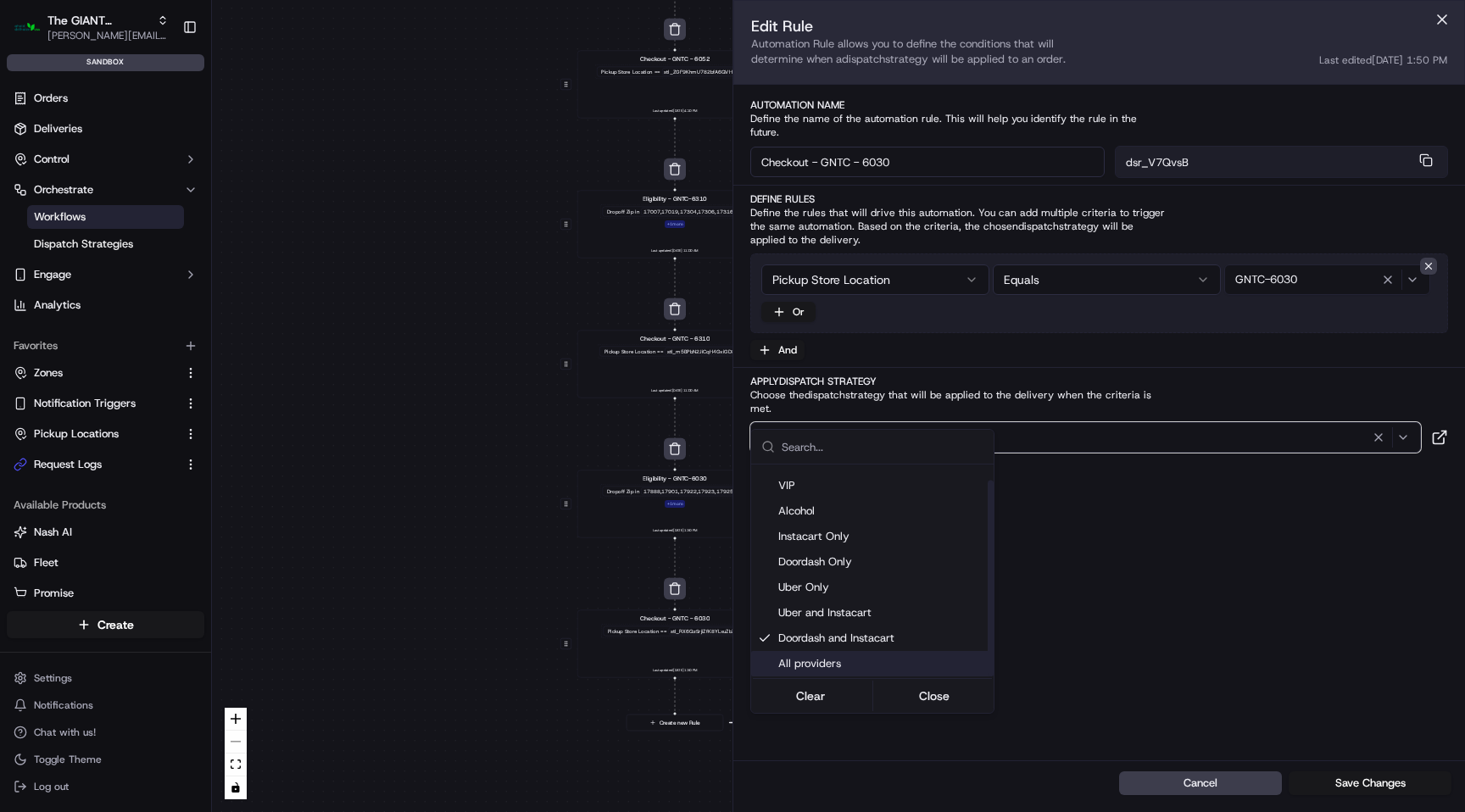
click at [862, 663] on span "All providers" at bounding box center [883, 663] width 208 height 16
click at [1357, 786] on div "Automations apply to all deliveries that meet the defined criteria and do not h…" at bounding box center [1316, 765] width 271 height 69
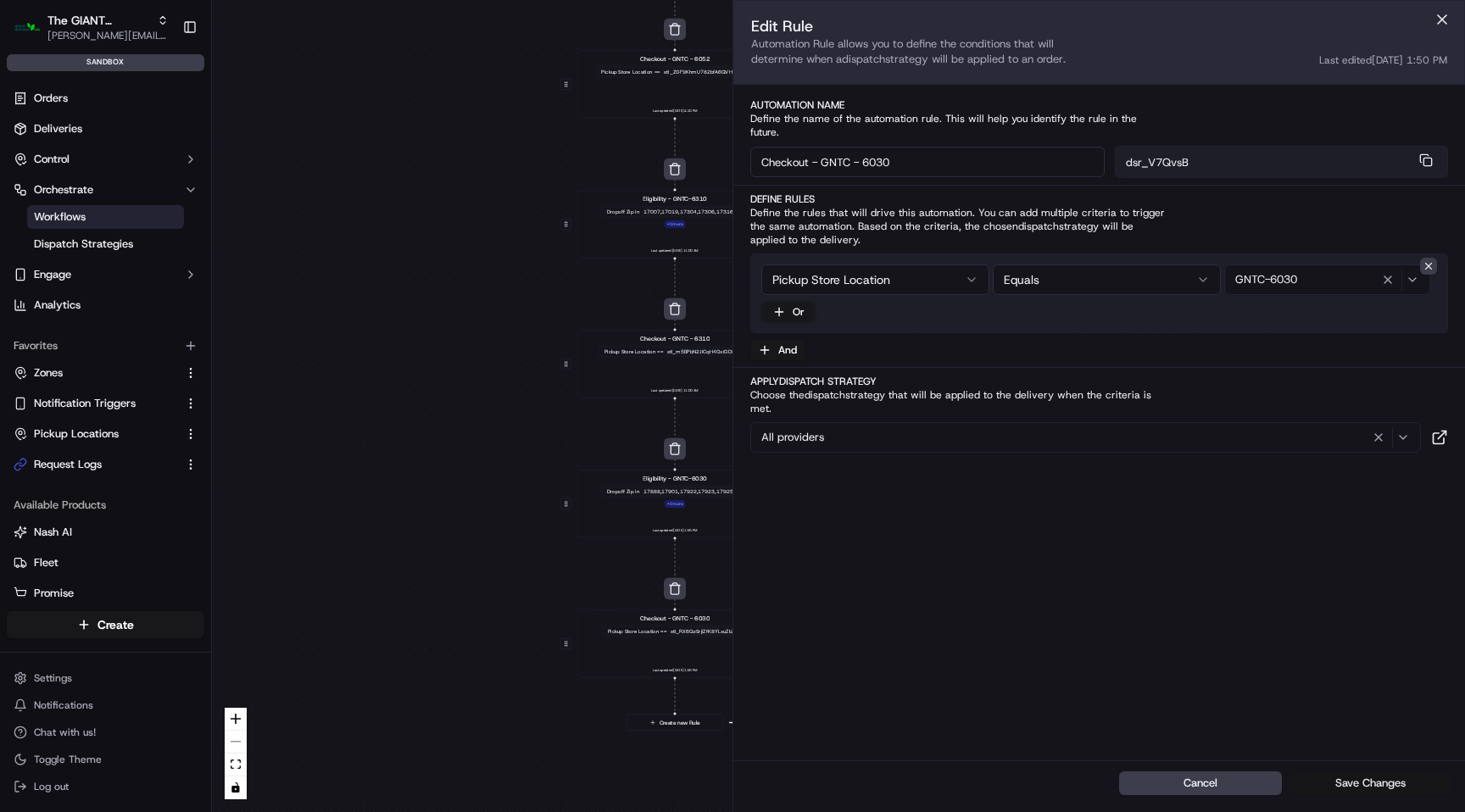
click at [1354, 779] on button "Save Changes" at bounding box center [1370, 783] width 162 height 24
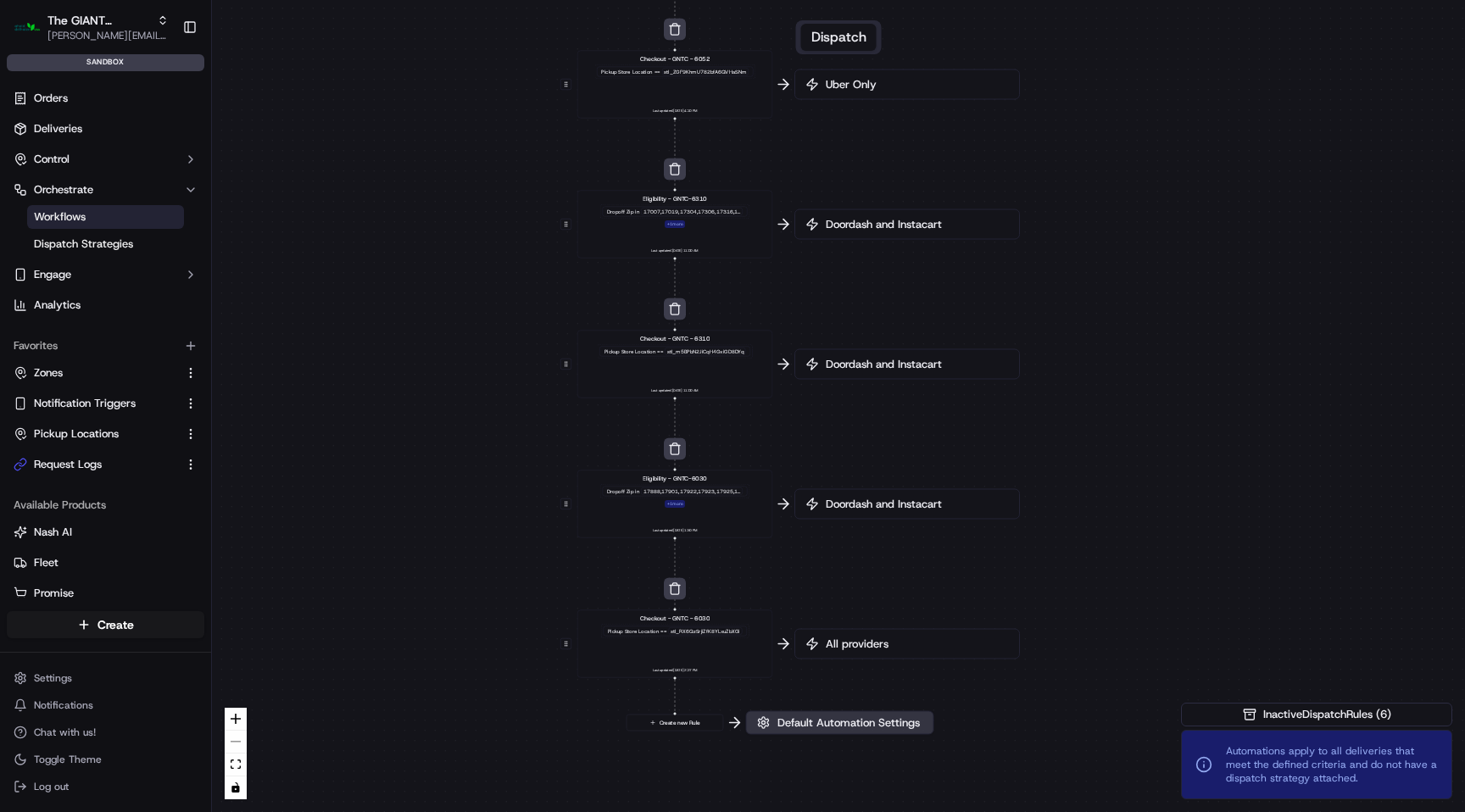
click at [912, 732] on button "Default Automation Settings" at bounding box center [840, 723] width 188 height 24
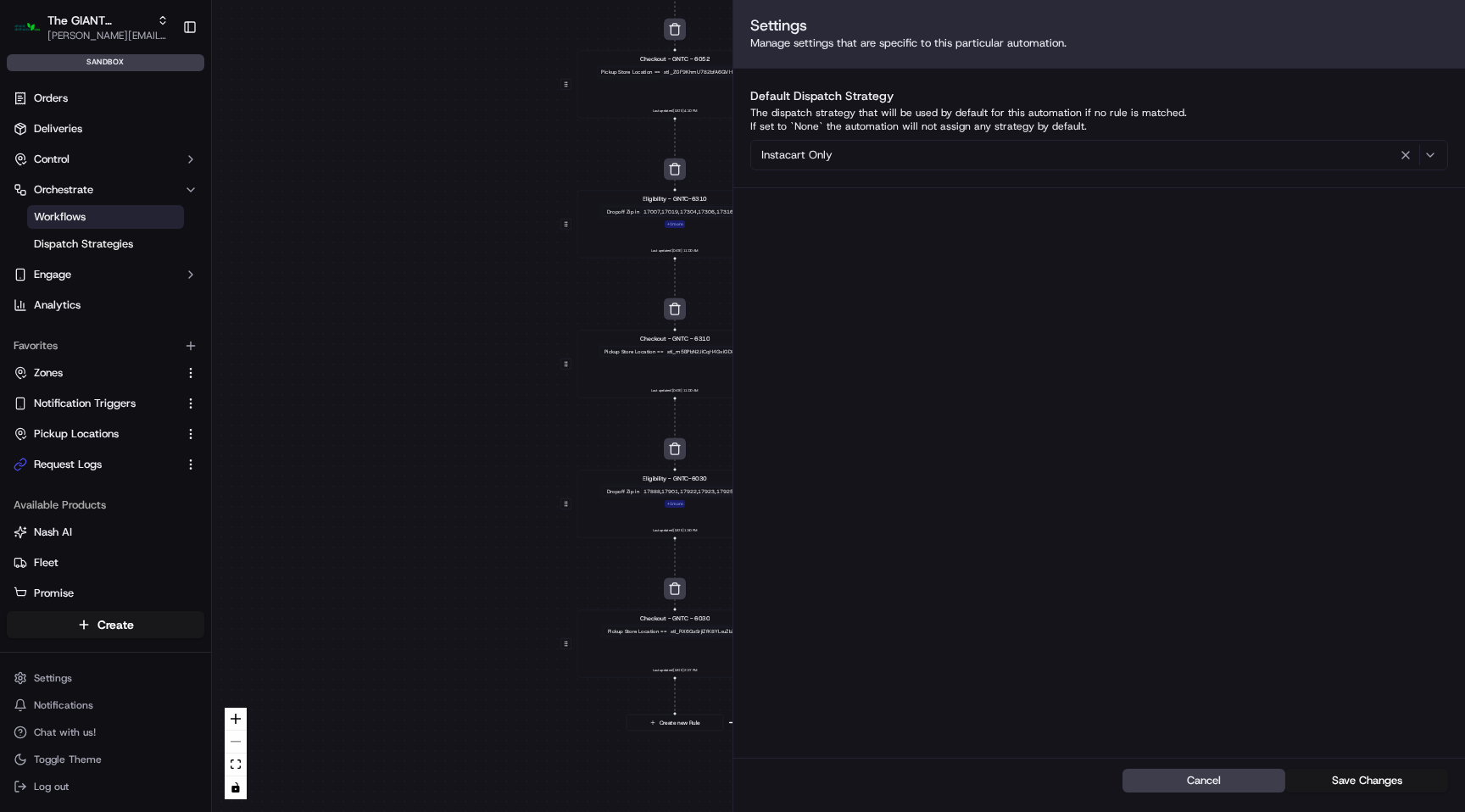
click at [948, 164] on button "Instacart Only" at bounding box center [1099, 154] width 697 height 30
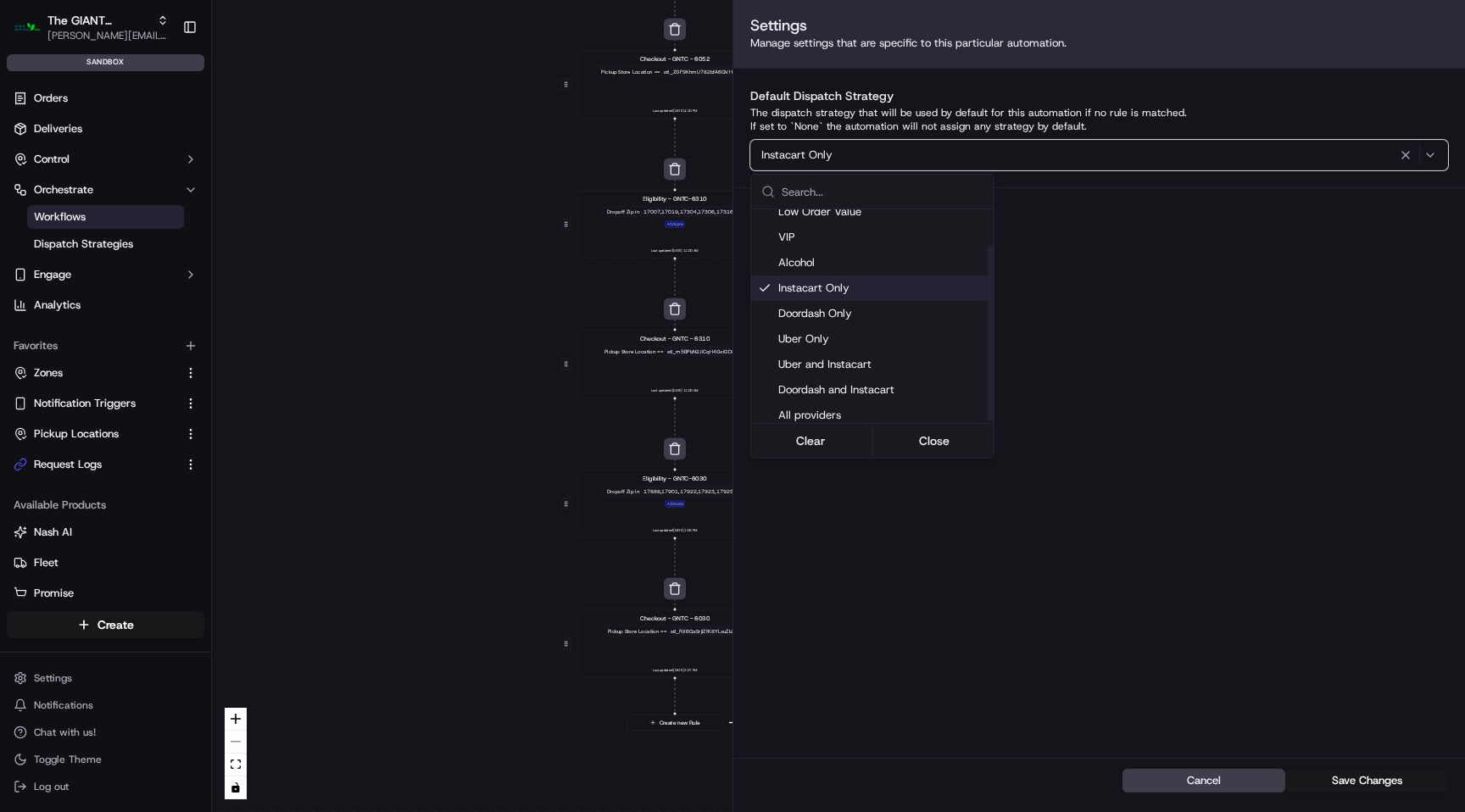
scroll to position [42, 0]
click at [874, 409] on span "All providers" at bounding box center [883, 408] width 208 height 16
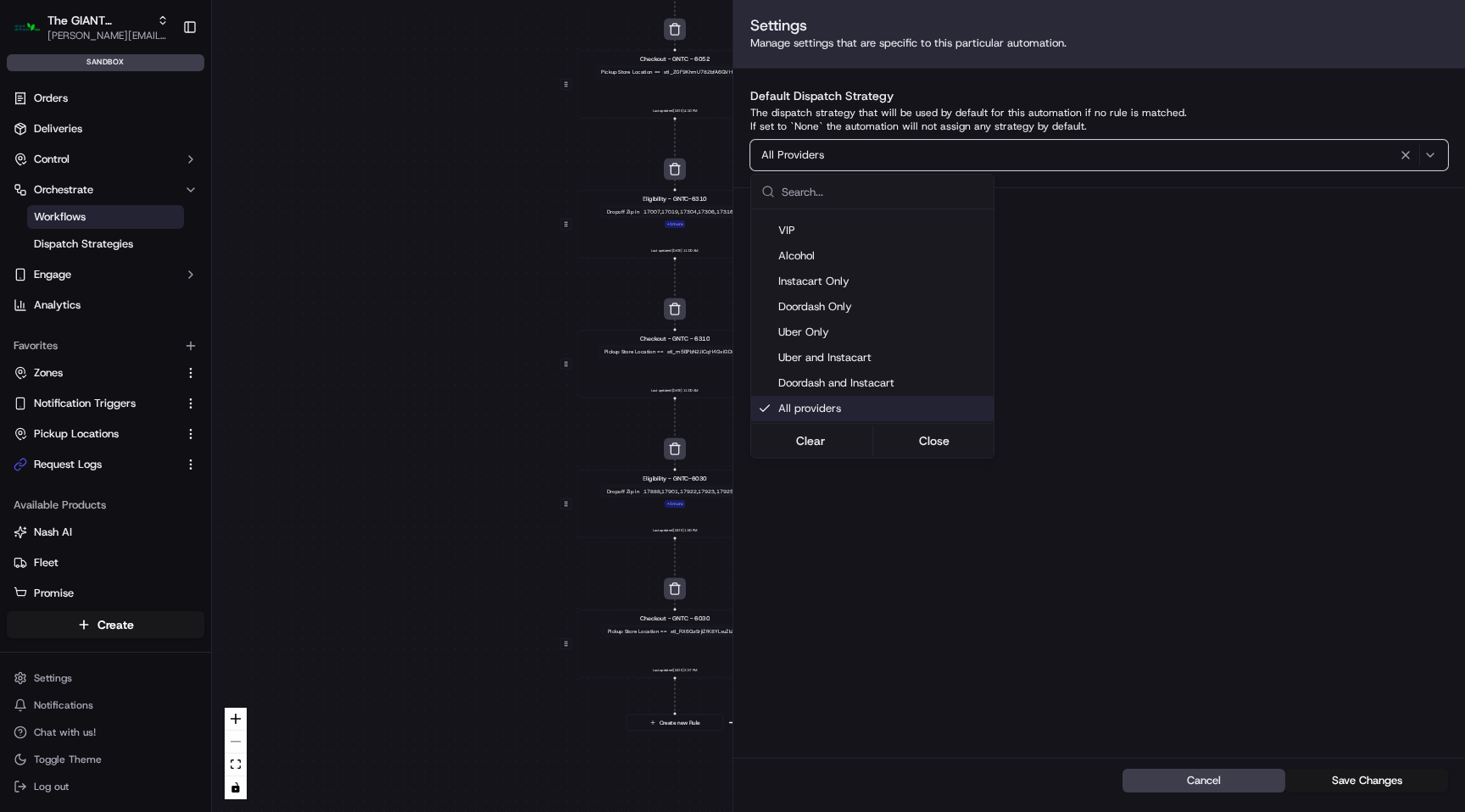
click at [1341, 779] on span "Automations apply to all deliveries that meet the defined criteria and do not h…" at bounding box center [1332, 764] width 212 height 41
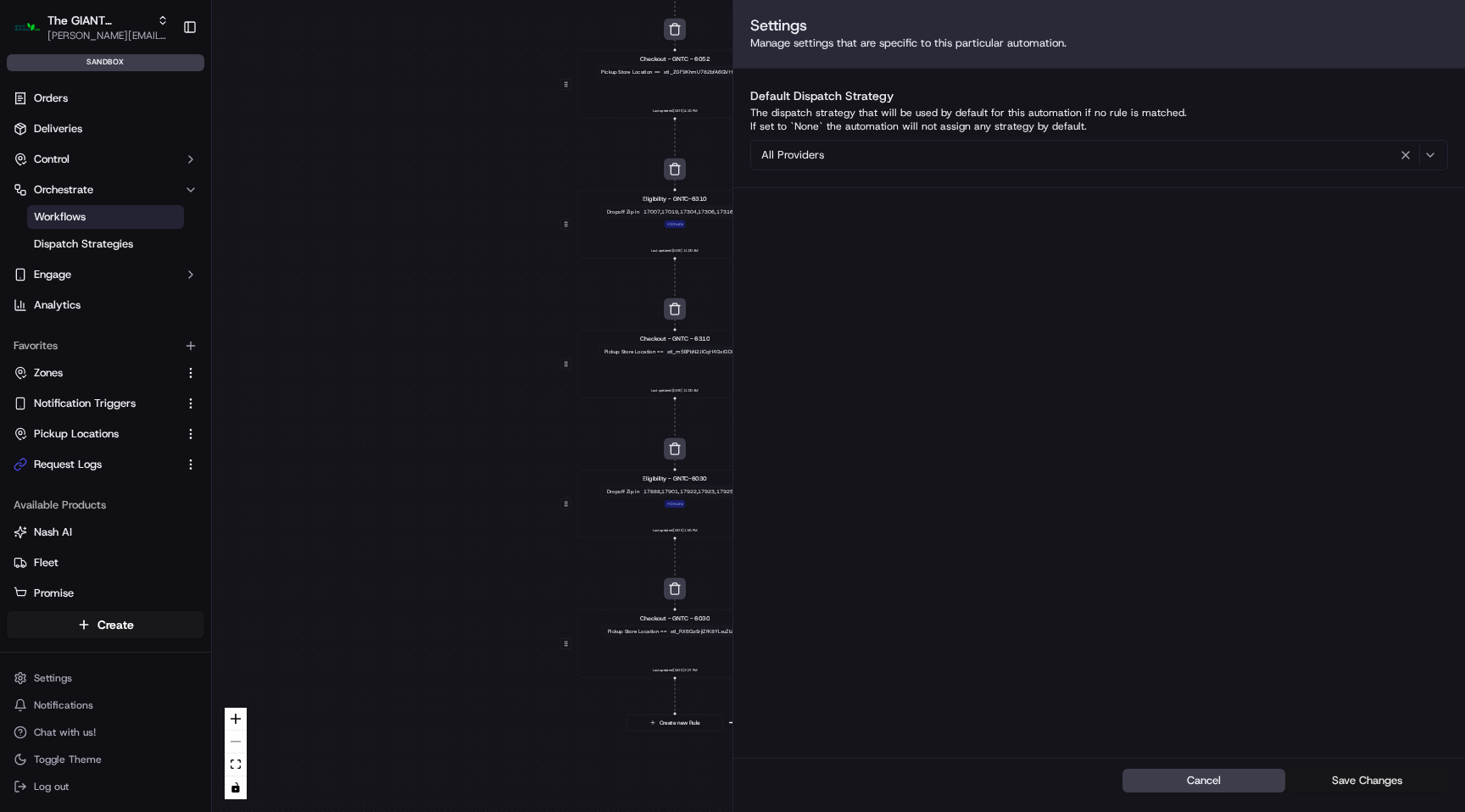
click at [1348, 781] on button "Save Changes" at bounding box center [1366, 780] width 162 height 24
click at [1355, 782] on button "Save Changes" at bounding box center [1366, 780] width 162 height 24
click at [518, 283] on div "0 0 0 0 0 0 0 0 0 Order / Delivery Received Eligibility - GNTC-6267 Dropoff Zip…" at bounding box center [838, 406] width 1253 height 812
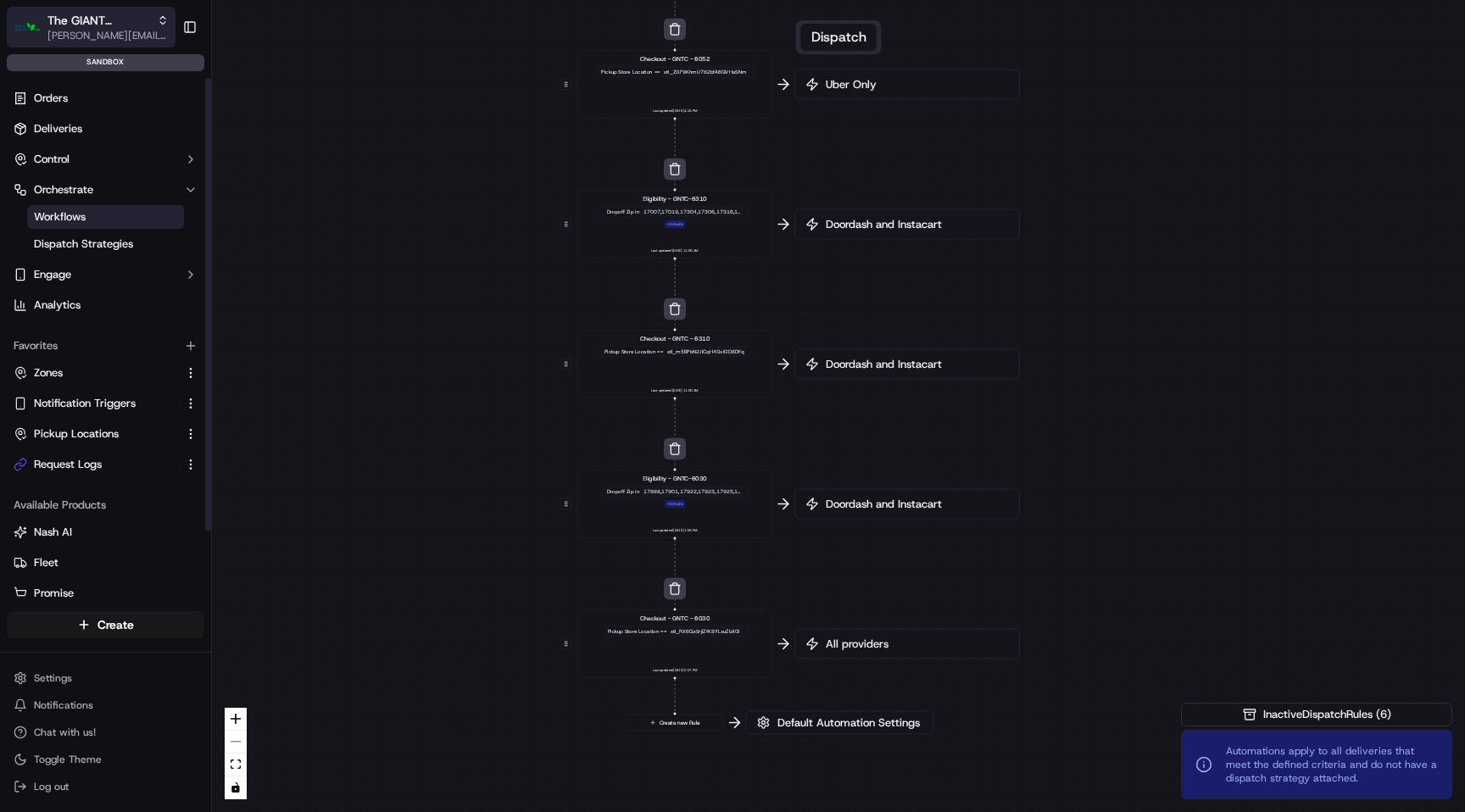
click at [95, 29] on span "[PERSON_NAME][EMAIL_ADDRESS][DOMAIN_NAME]" at bounding box center [108, 36] width 121 height 14
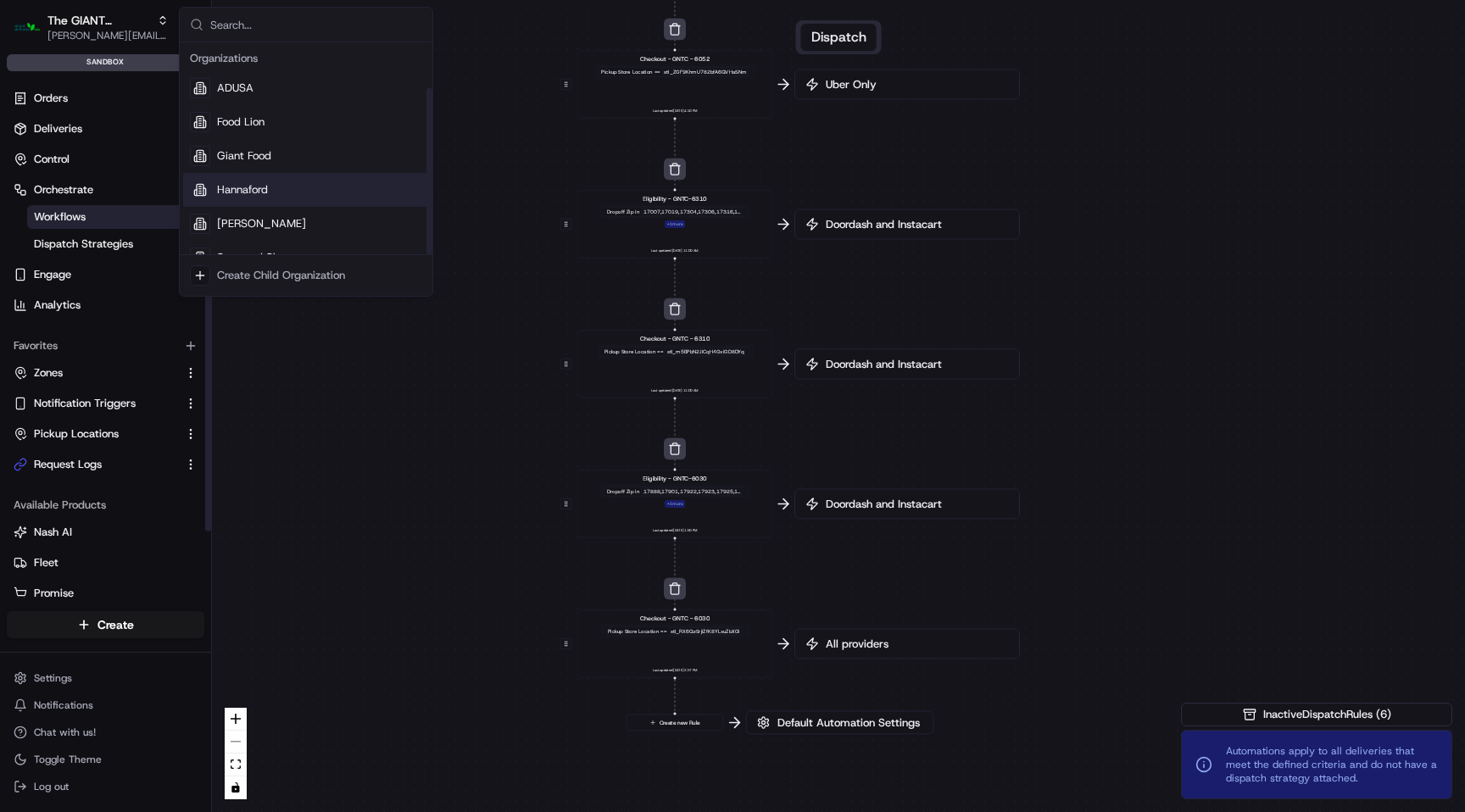
scroll to position [57, 0]
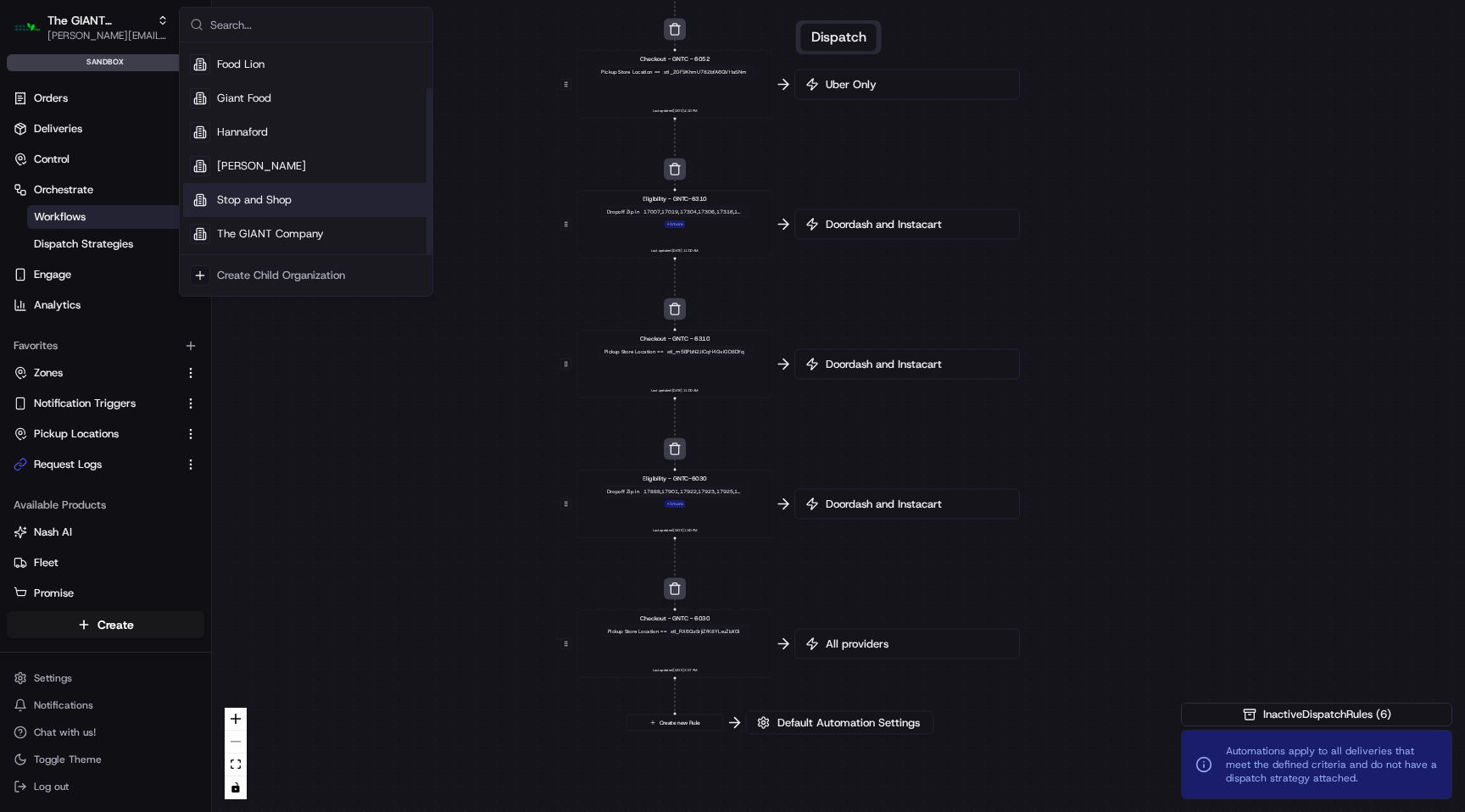
click at [261, 202] on span "Stop and Shop" at bounding box center [255, 200] width 75 height 16
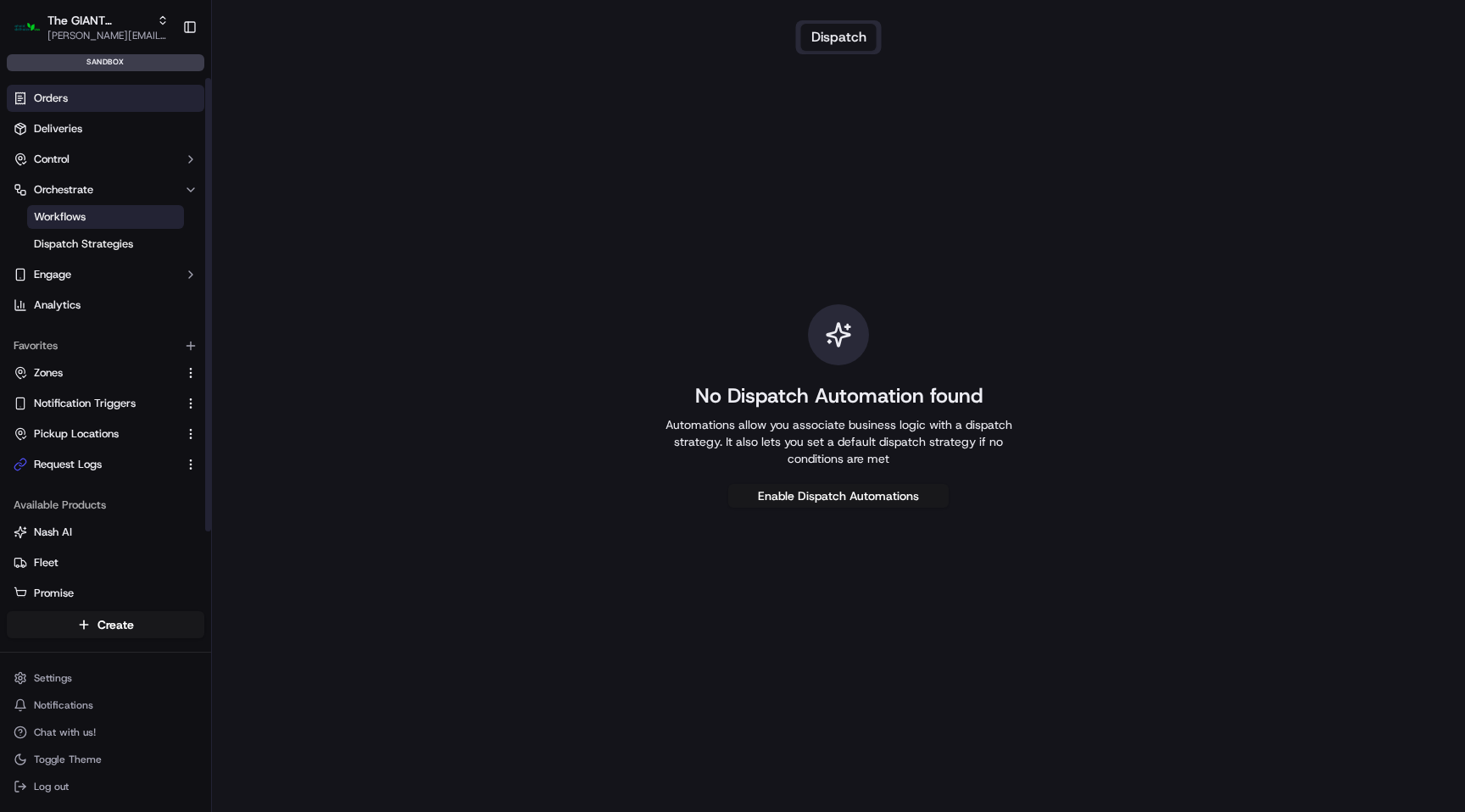
click at [74, 99] on link "Orders" at bounding box center [105, 99] width 197 height 27
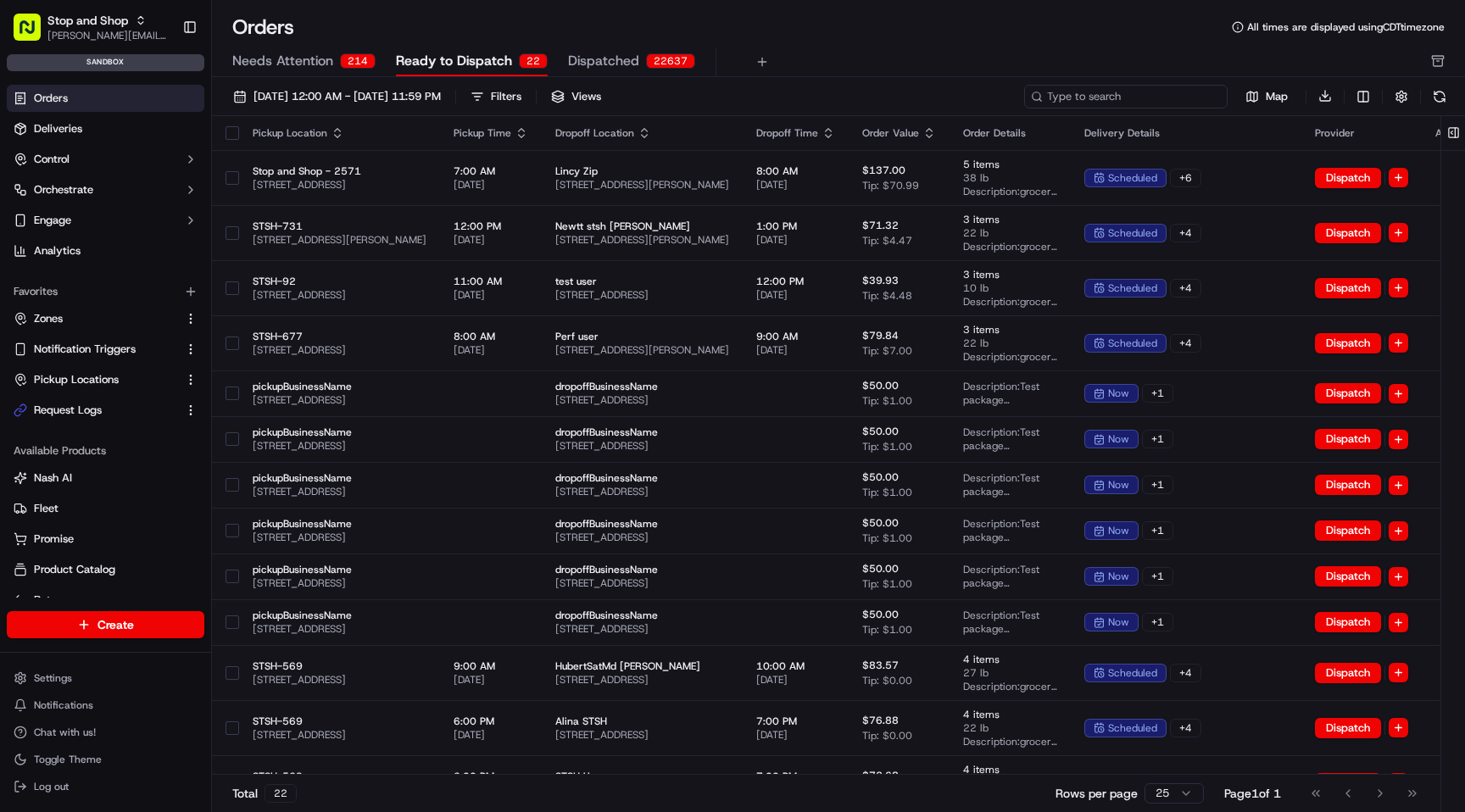
click at [1148, 93] on input at bounding box center [1125, 97] width 204 height 24
paste input "d500781722"
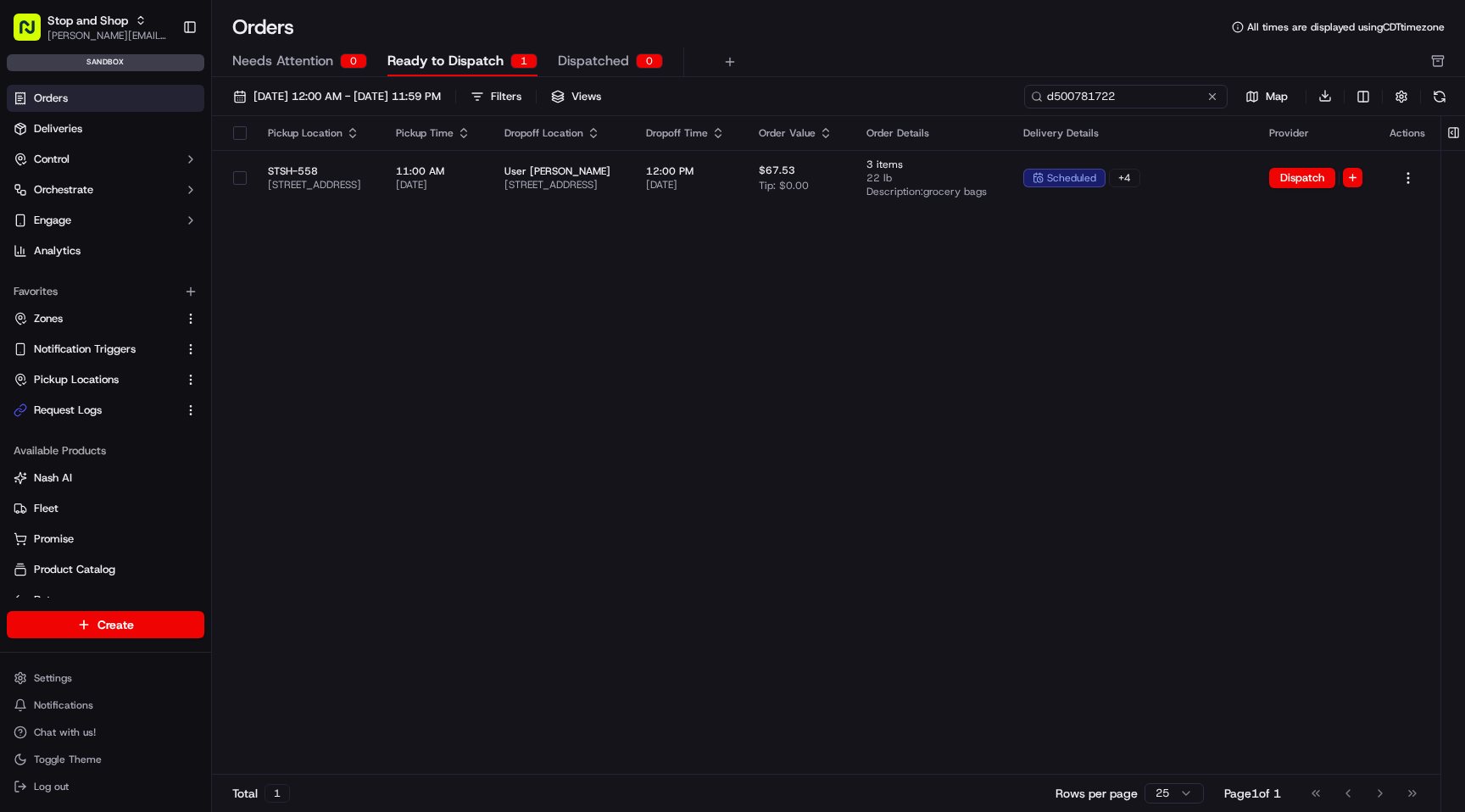
click at [1125, 92] on input "d500781722" at bounding box center [1125, 97] width 204 height 24
click at [1094, 92] on input "d500781722" at bounding box center [1125, 97] width 204 height 24
paste input "m500781723"
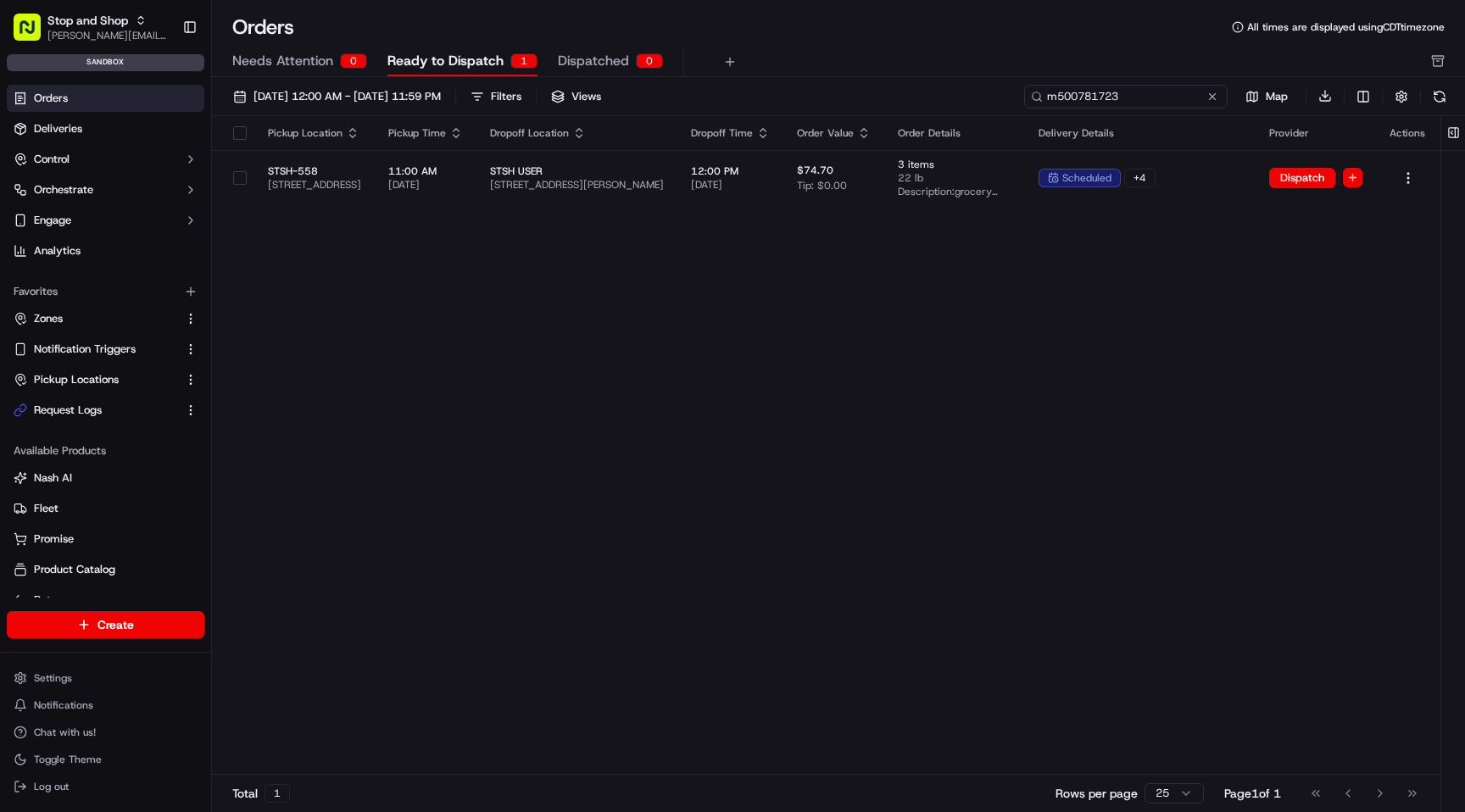
click at [1072, 86] on input "m500781723" at bounding box center [1125, 97] width 204 height 24
paste input "80303"
type input "m500803033"
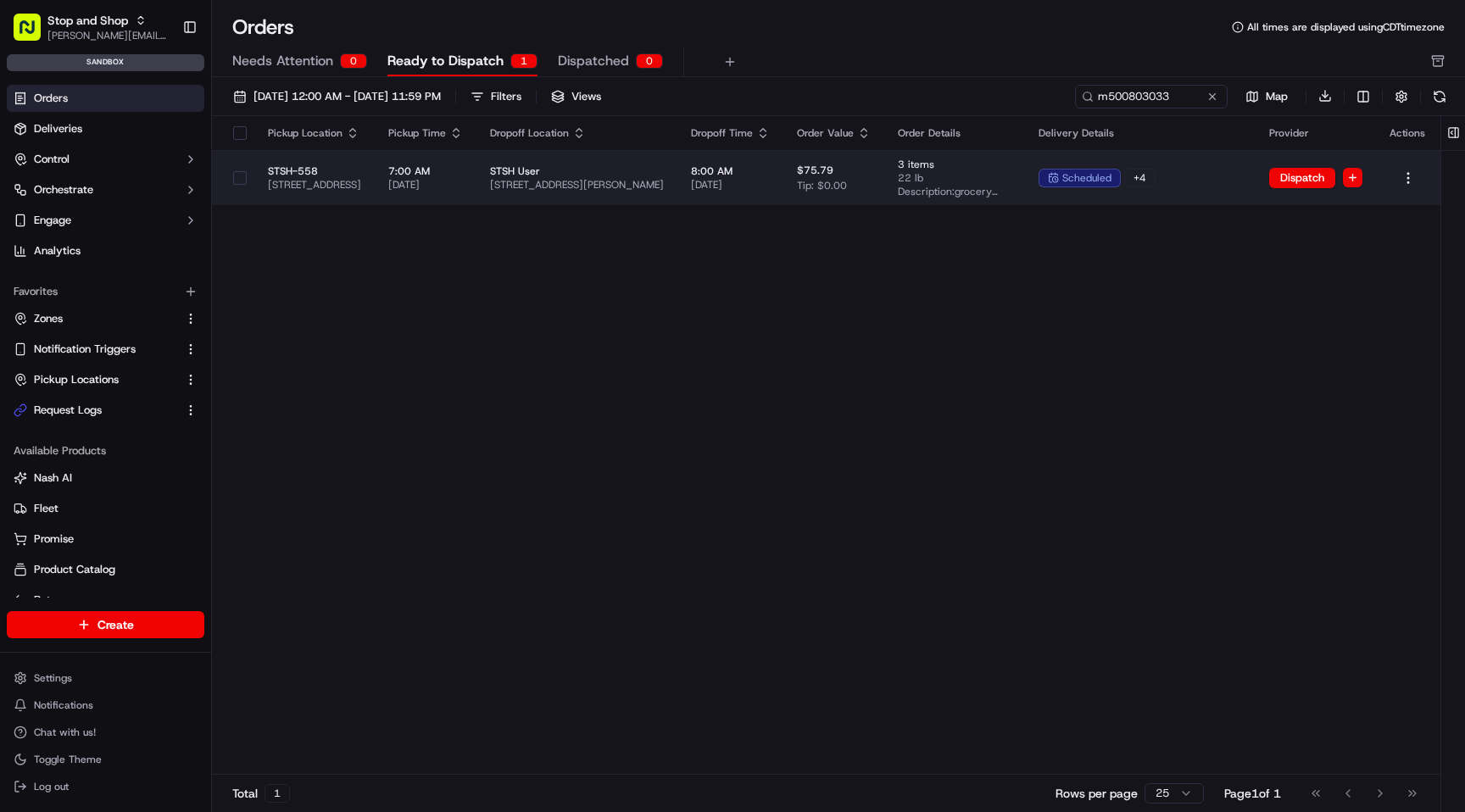
click at [476, 172] on td "7:00 AM [DATE]" at bounding box center [425, 177] width 101 height 55
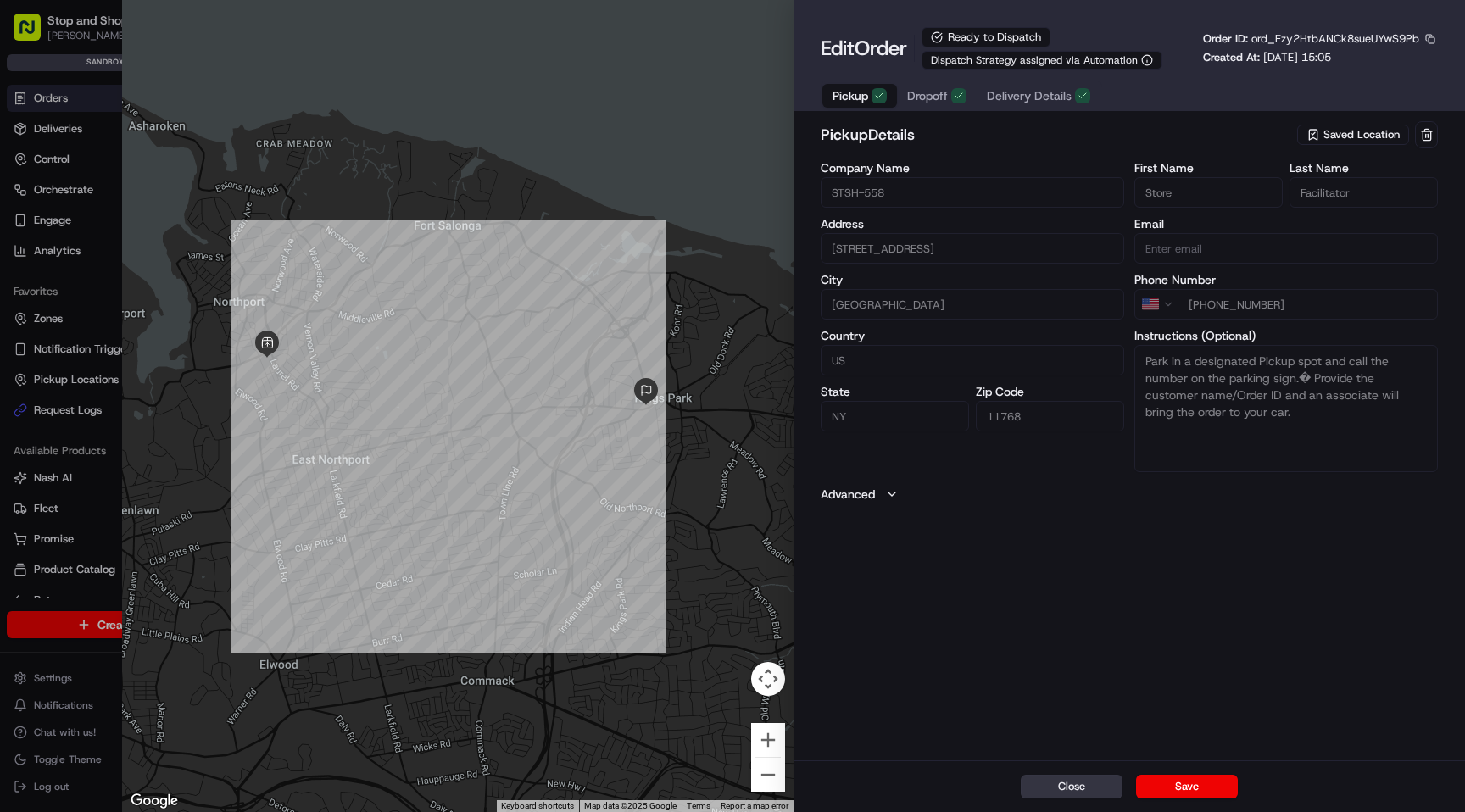
click at [1078, 786] on button "Close" at bounding box center [1071, 786] width 101 height 24
type input "+1"
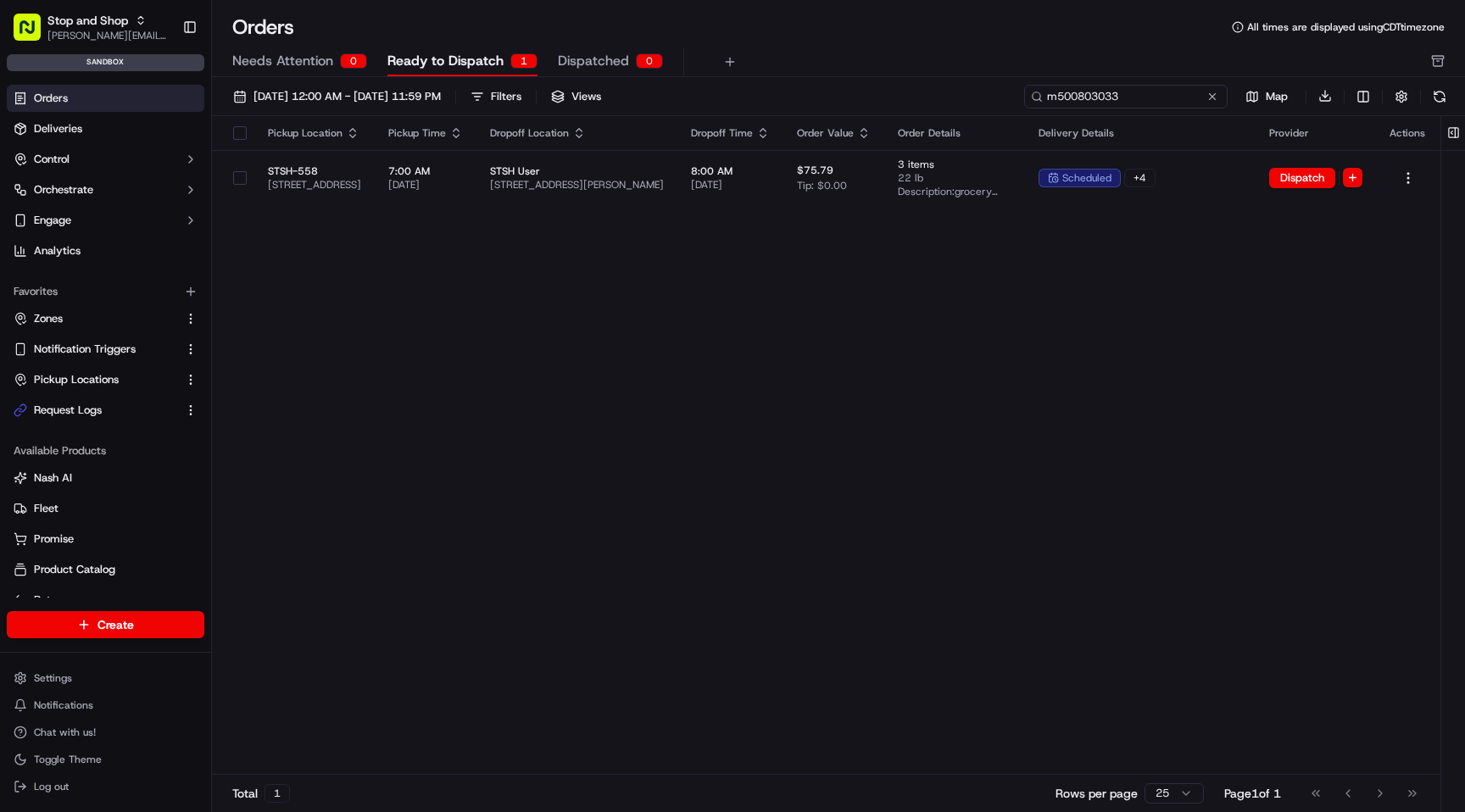
click at [1118, 89] on input "m500803033" at bounding box center [1125, 97] width 204 height 24
paste input "d500781722"
type input "d500781722"
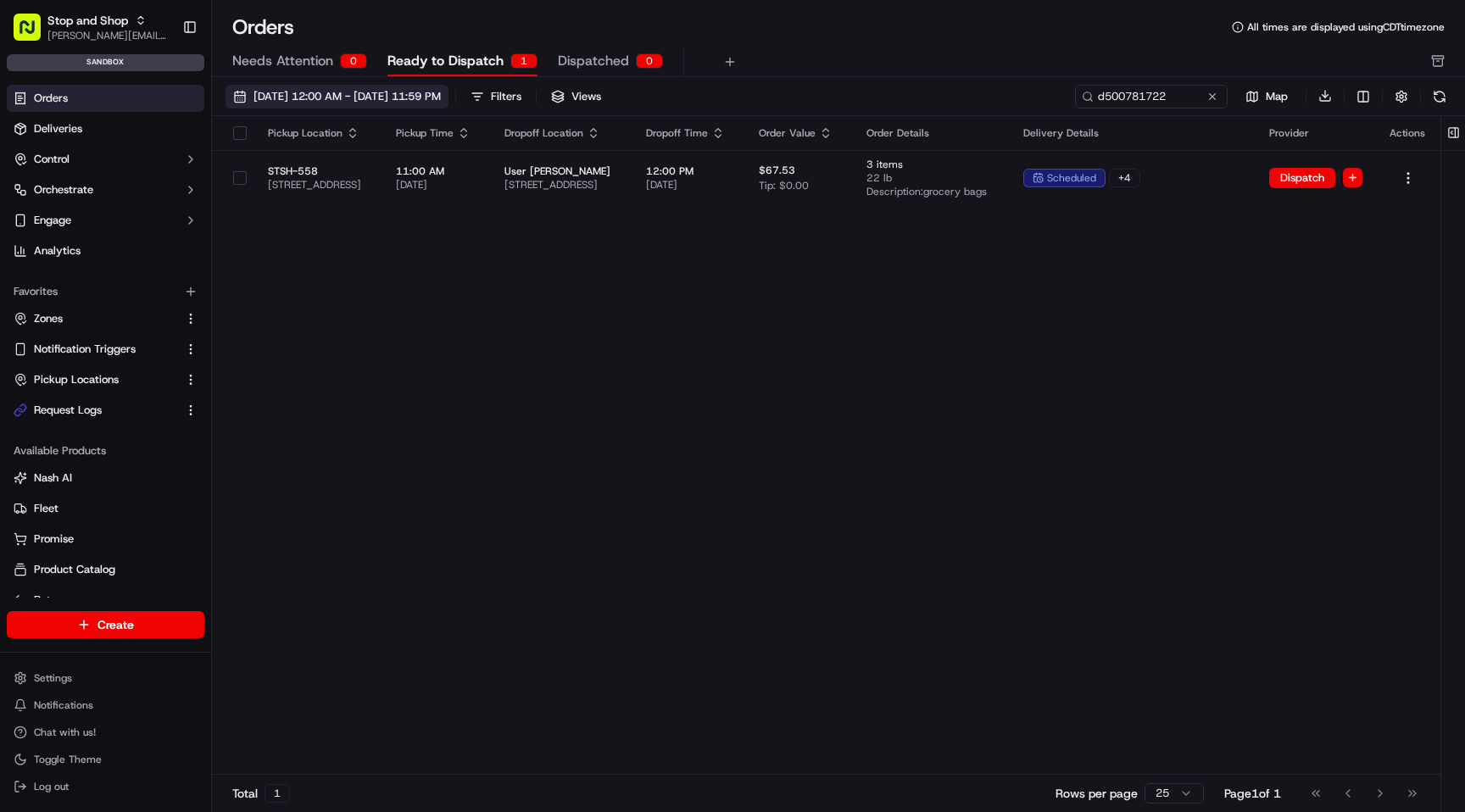
click at [324, 101] on span "[DATE] 12:00 AM - [DATE] 11:59 PM" at bounding box center [347, 97] width 187 height 16
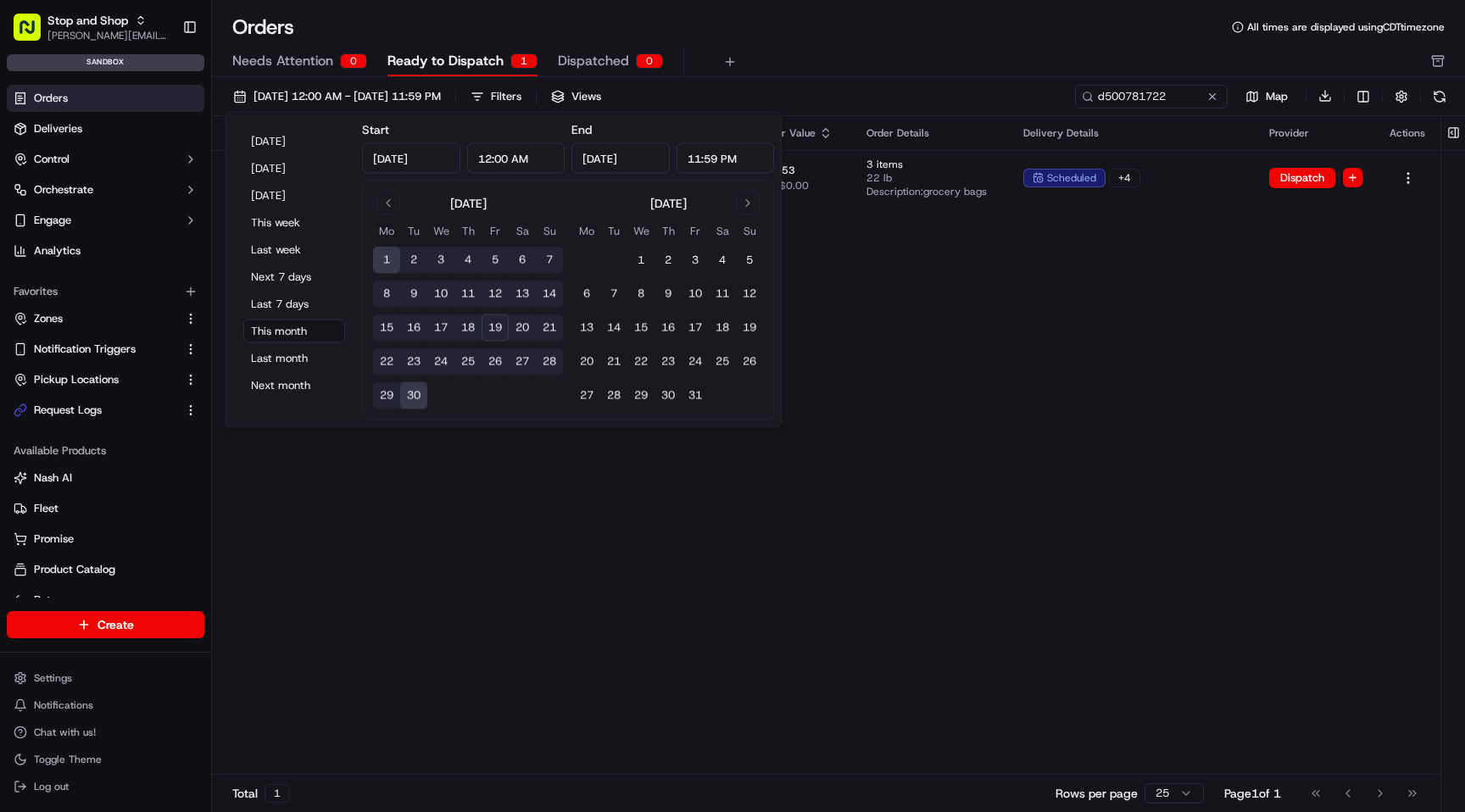
click at [389, 358] on button "22" at bounding box center [387, 362] width 27 height 27
type input "[DATE]"
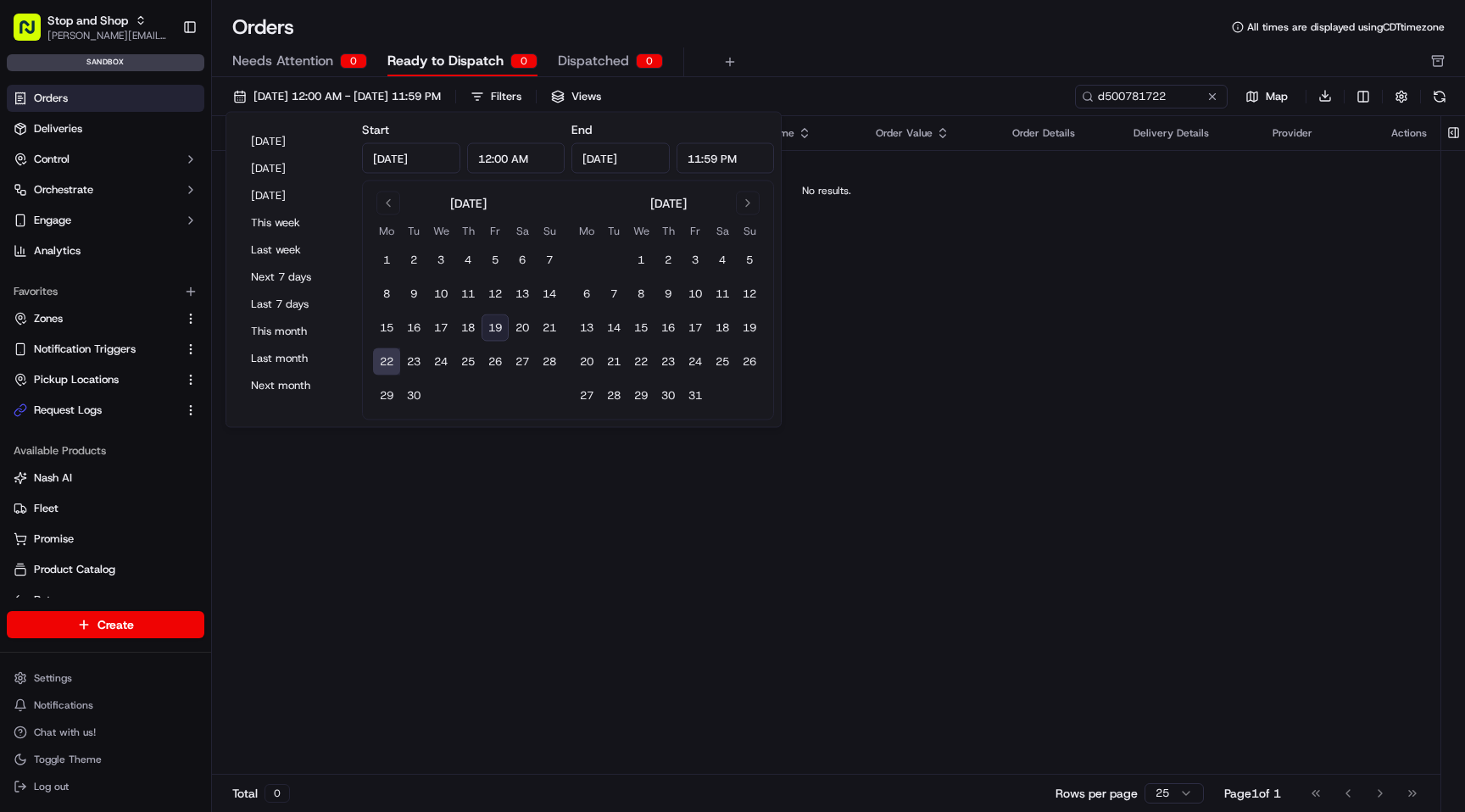
click at [389, 358] on button "22" at bounding box center [387, 362] width 27 height 27
click at [552, 327] on button "21" at bounding box center [549, 328] width 27 height 27
type input "[DATE]"
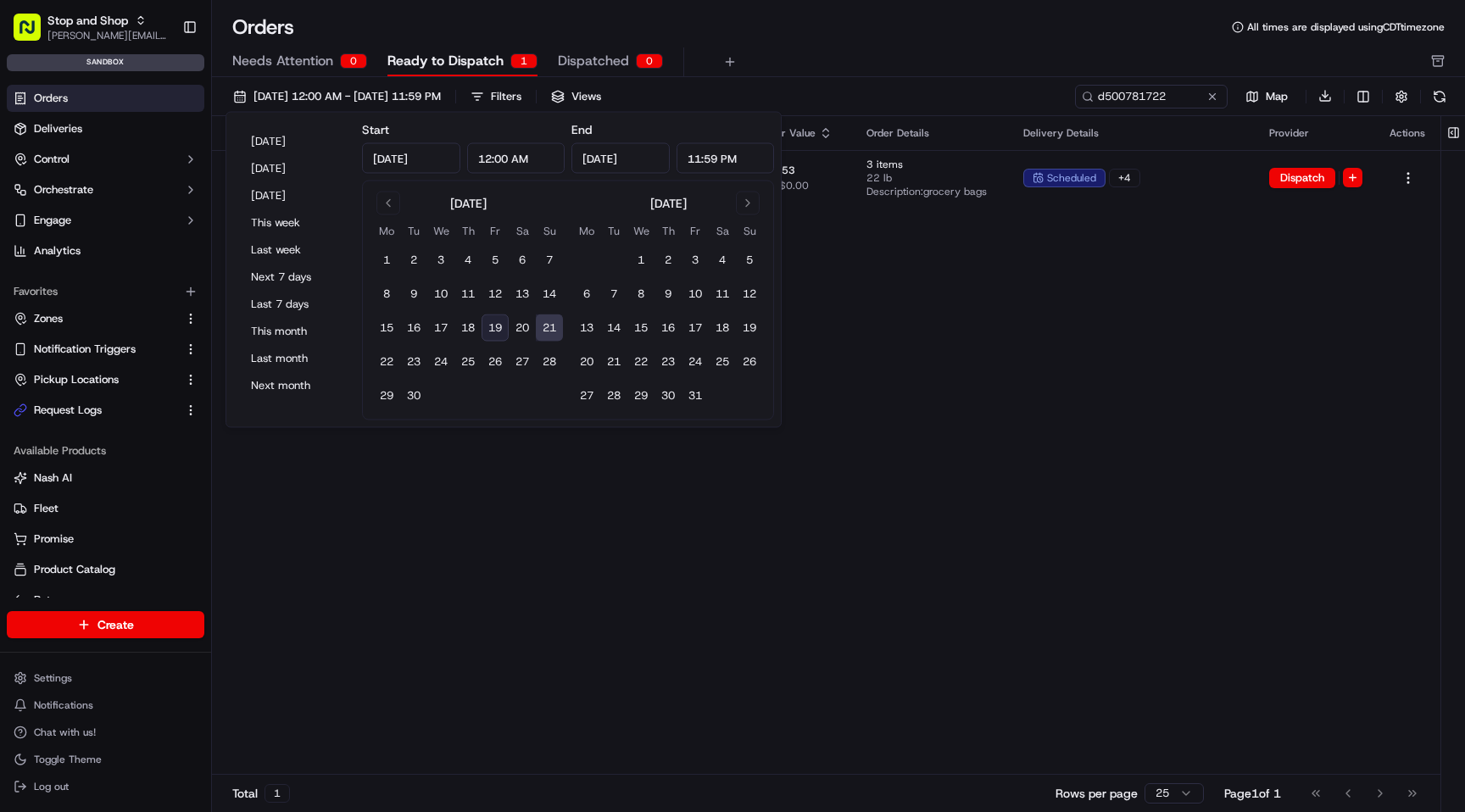
click at [552, 327] on button "21" at bounding box center [549, 328] width 27 height 27
click at [904, 36] on div "Orders All times are displayed using CDT timezone" at bounding box center [838, 27] width 1253 height 27
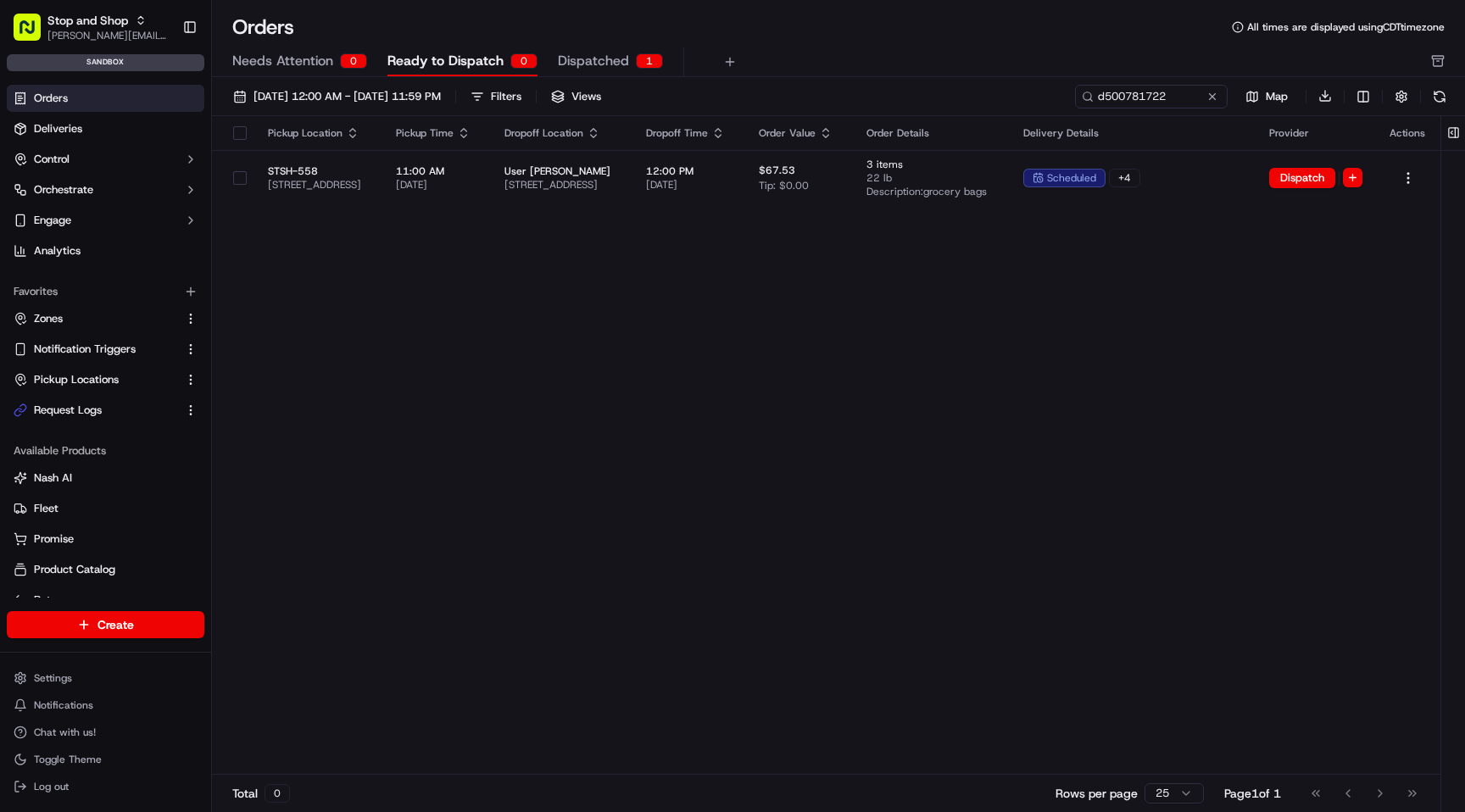
click at [1048, 249] on div "Pickup Location Pickup Time Dropoff Location Dropoff Time Order Value Order Det…" at bounding box center [826, 445] width 1229 height 660
click at [1434, 101] on button at bounding box center [1439, 97] width 24 height 24
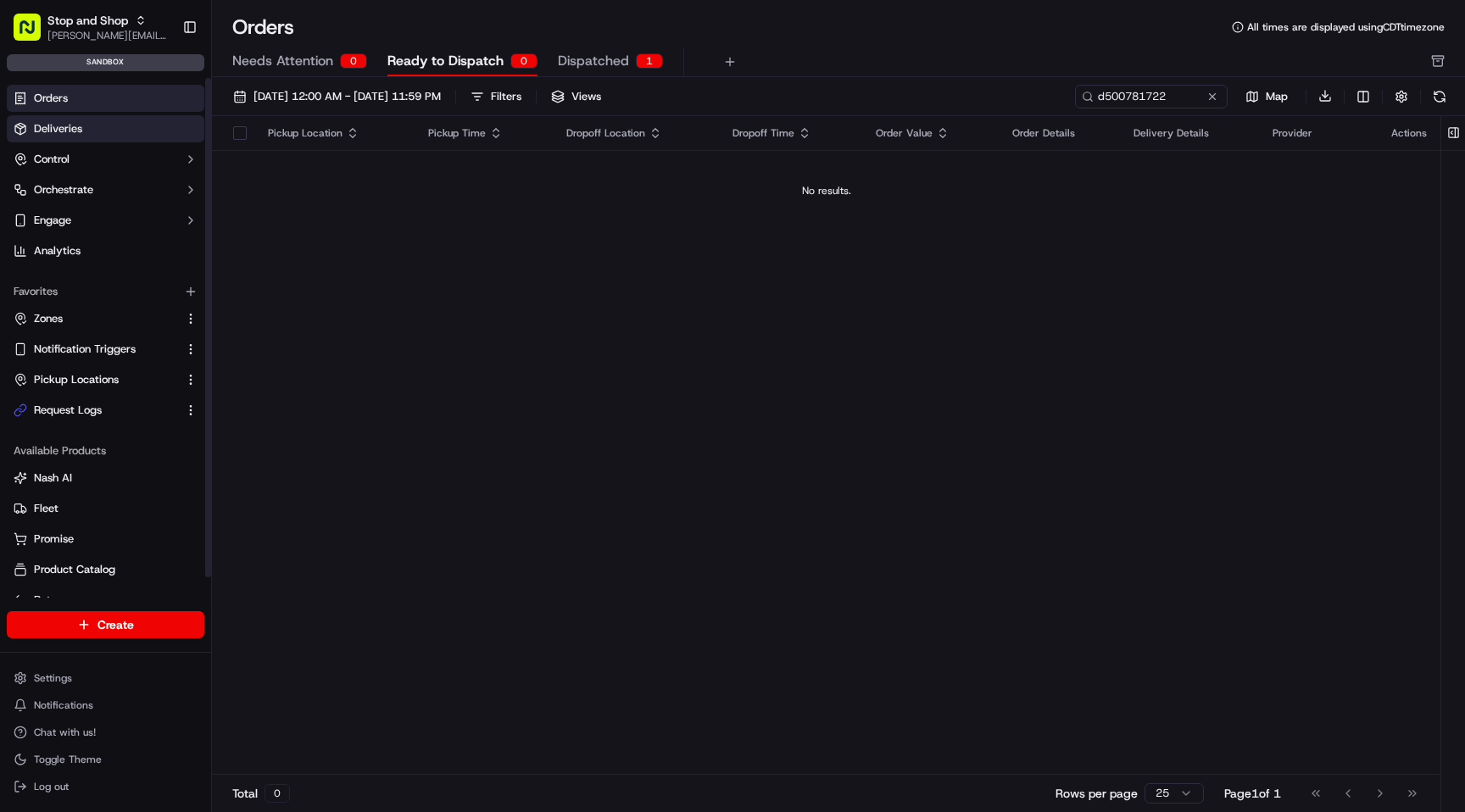
click at [101, 133] on link "Deliveries" at bounding box center [105, 129] width 197 height 27
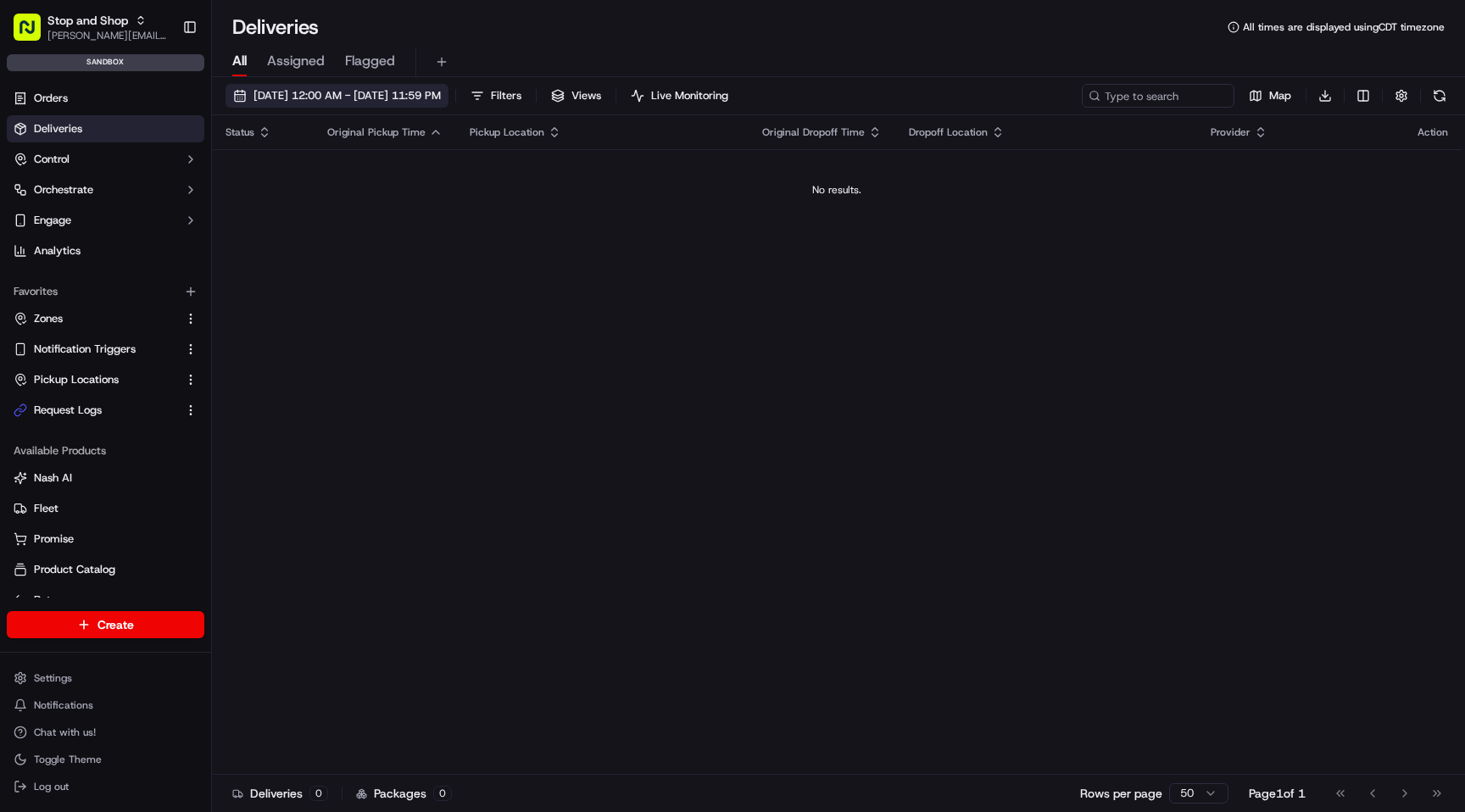
click at [441, 96] on span "[DATE] 12:00 AM - [DATE] 11:59 PM" at bounding box center [347, 96] width 187 height 16
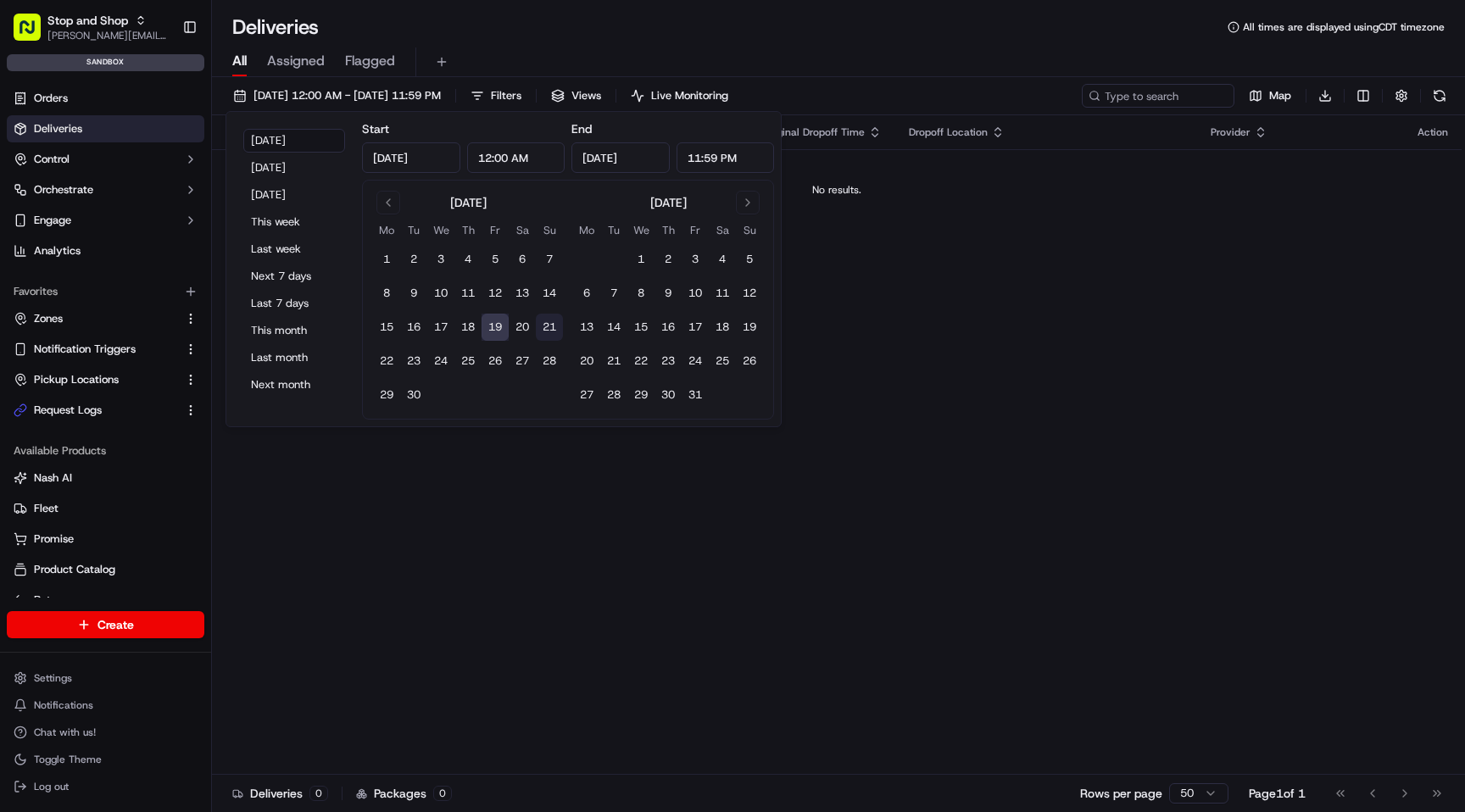
click at [543, 326] on button "21" at bounding box center [549, 328] width 27 height 27
type input "[DATE]"
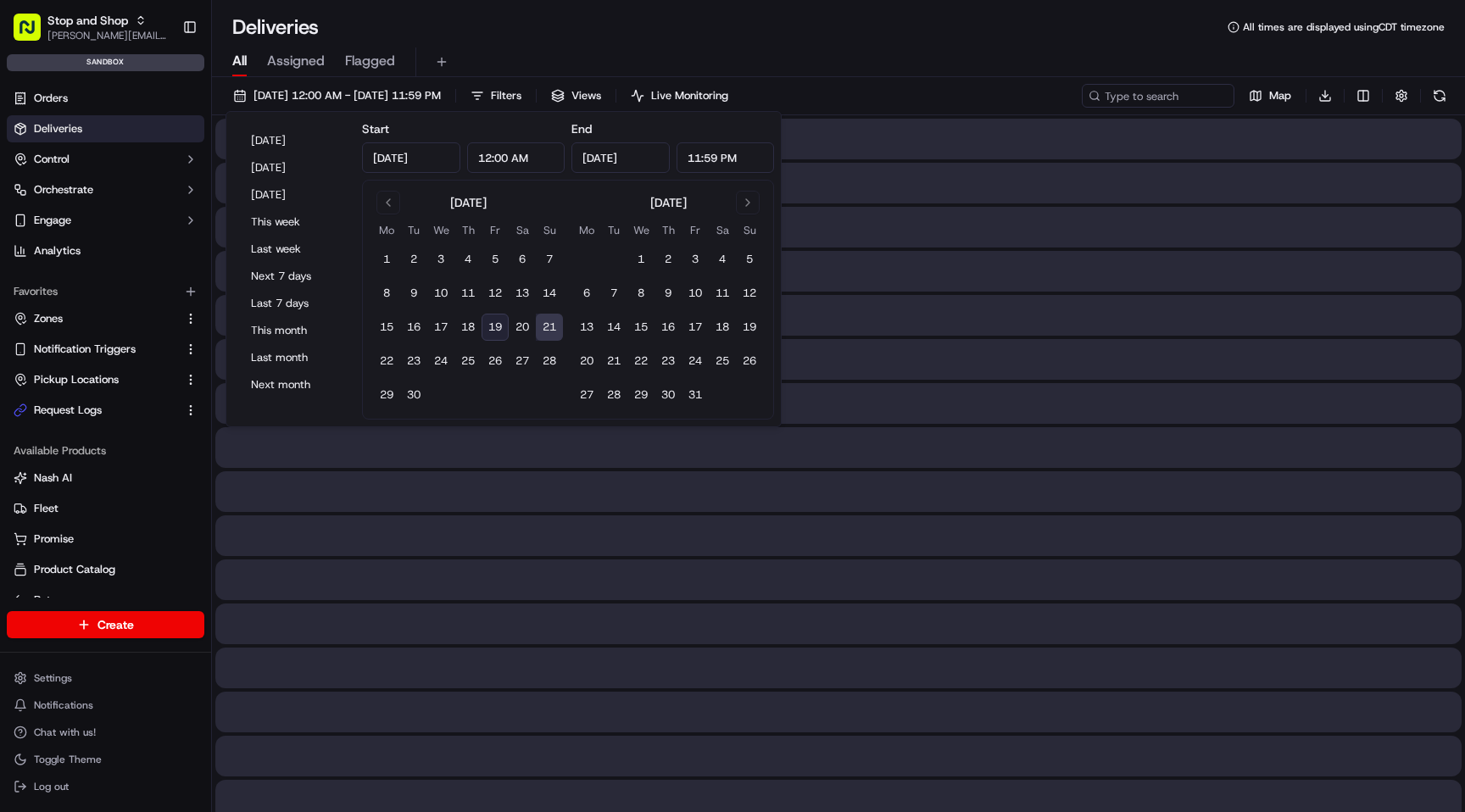
click at [543, 326] on button "21" at bounding box center [549, 328] width 27 height 27
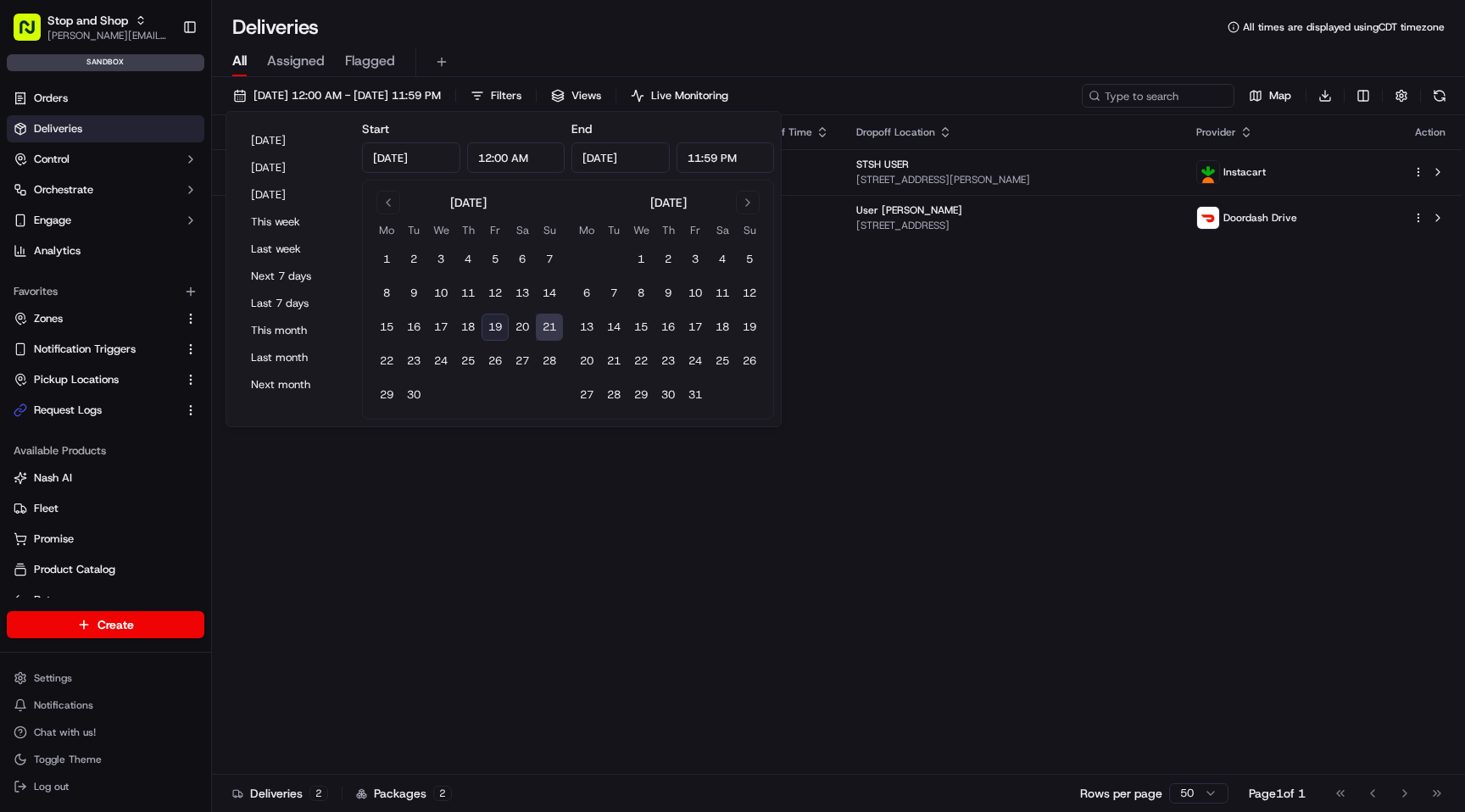
click at [949, 21] on div "Deliveries All times are displayed using CDT timezone" at bounding box center [838, 27] width 1253 height 27
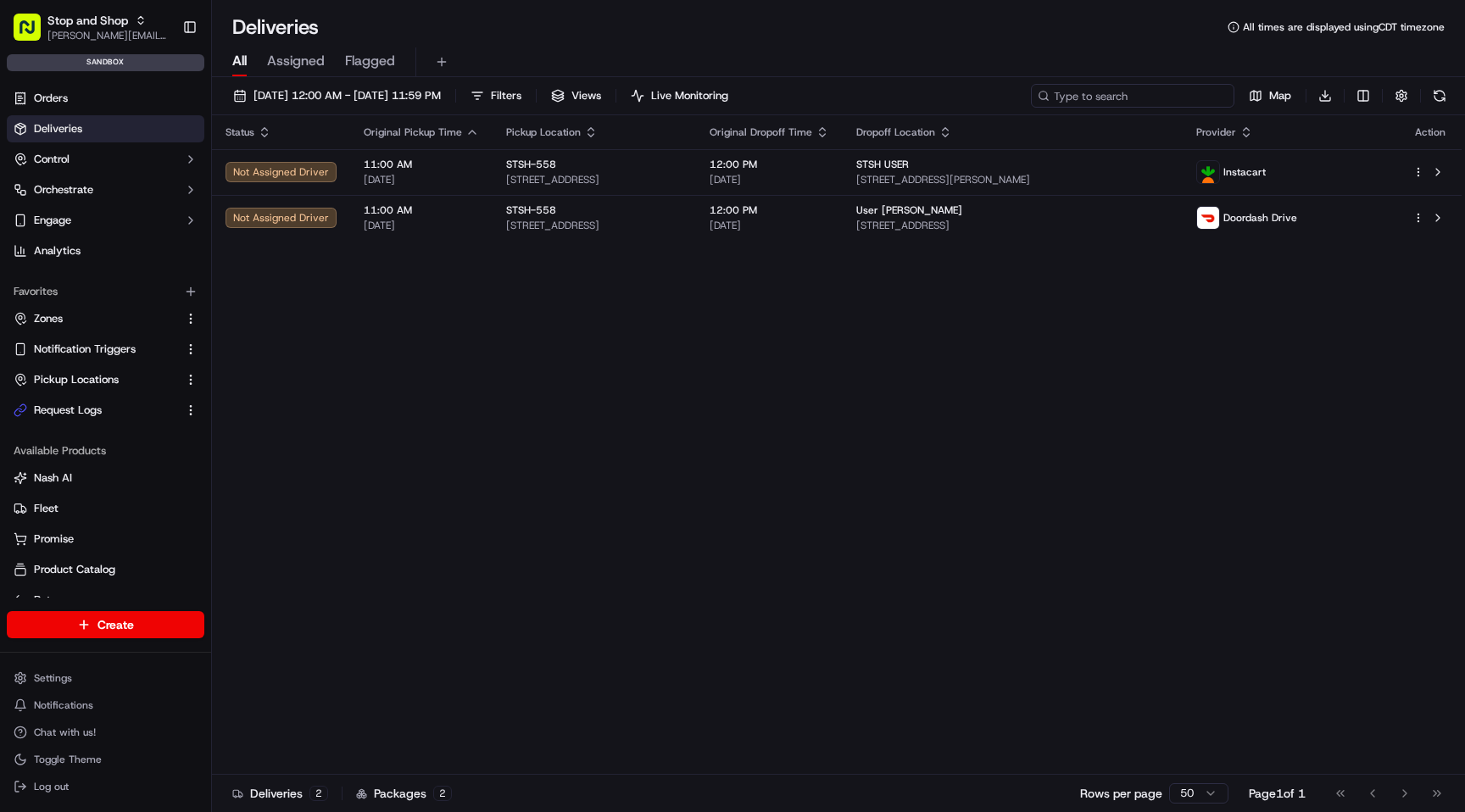
click at [1151, 101] on input at bounding box center [1132, 96] width 204 height 24
paste input "d500781722"
type input "d500781722"
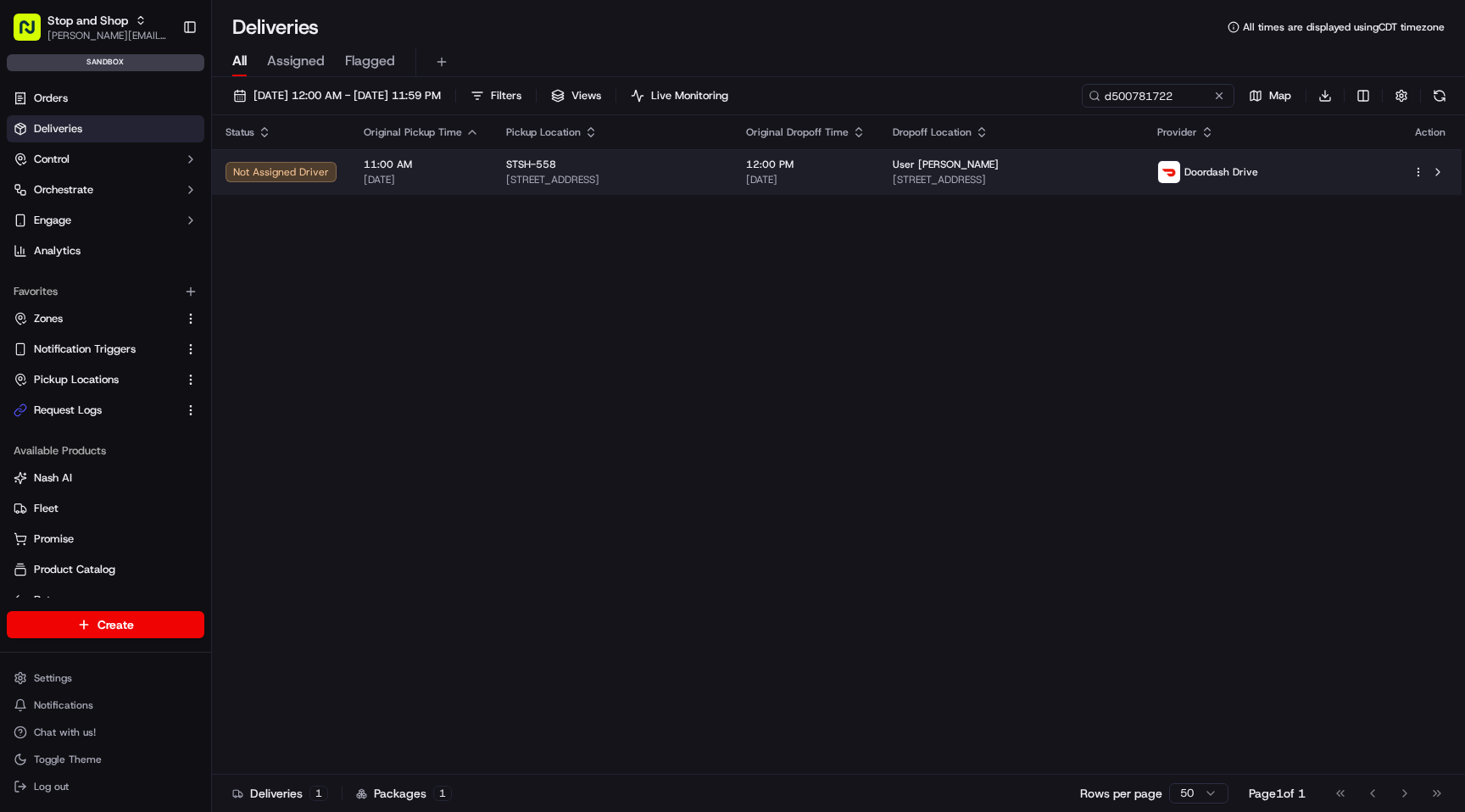
click at [719, 176] on span "[STREET_ADDRESS]" at bounding box center [612, 179] width 213 height 14
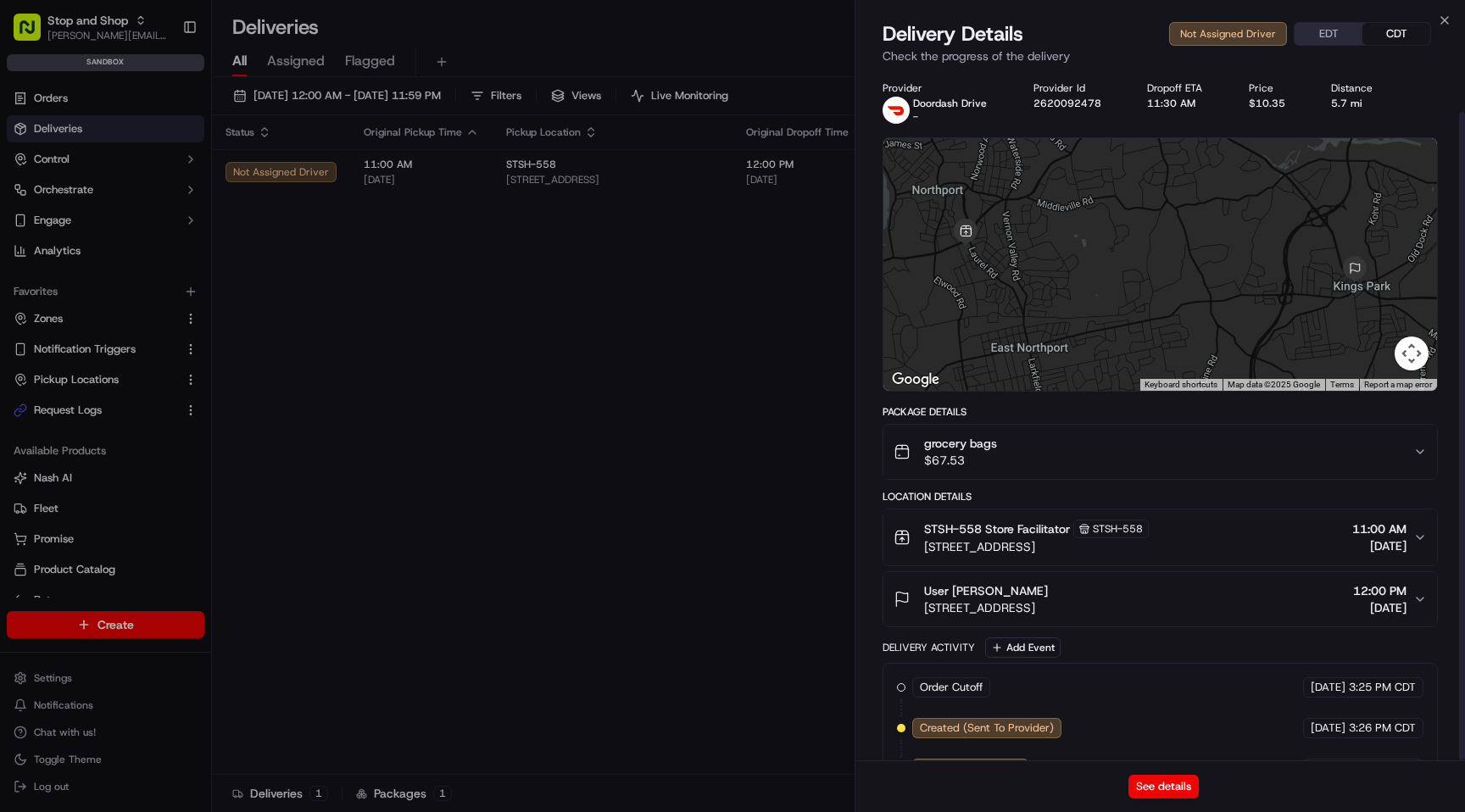
scroll to position [43, 0]
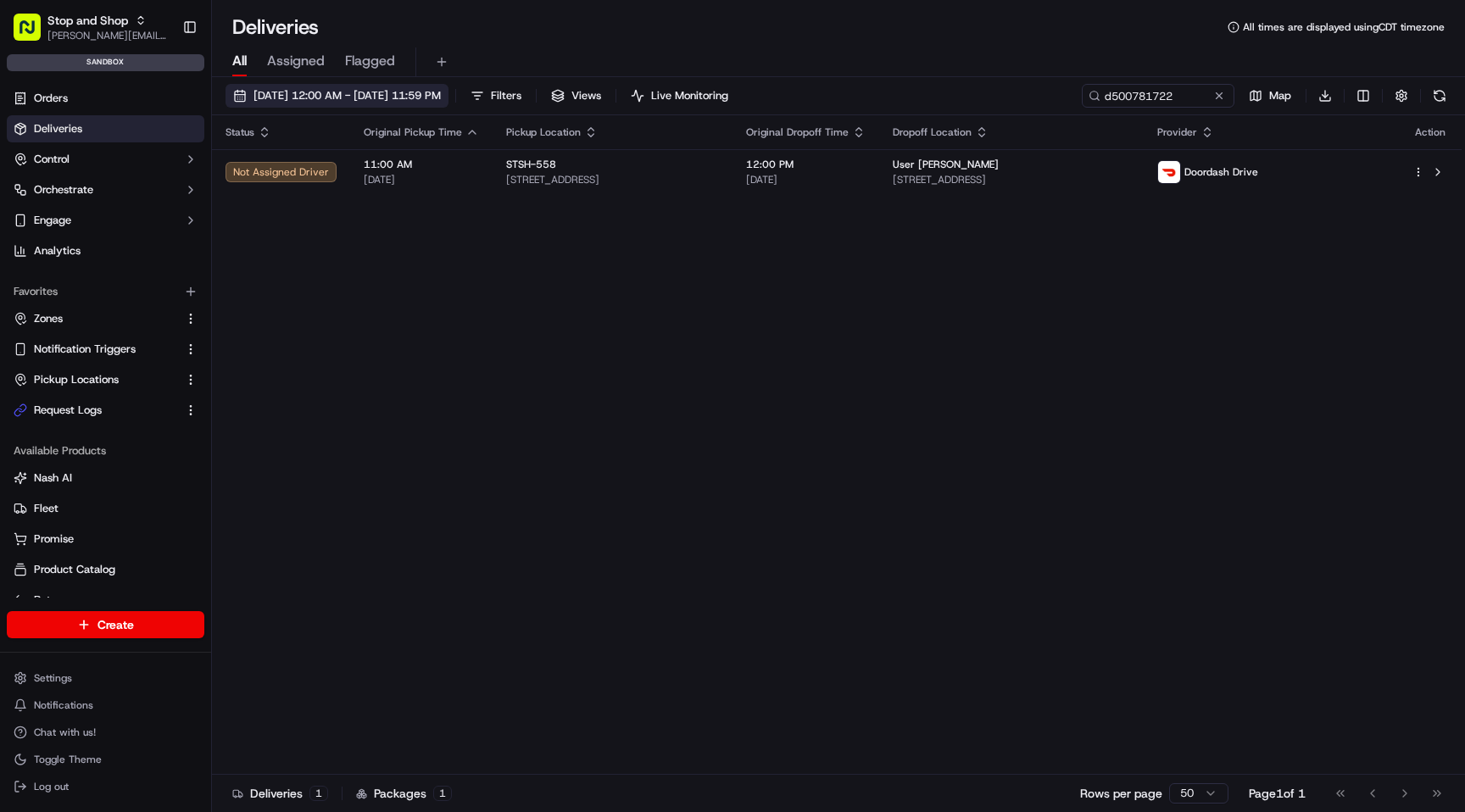
click at [441, 99] on span "[DATE] 12:00 AM - [DATE] 11:59 PM" at bounding box center [347, 96] width 187 height 16
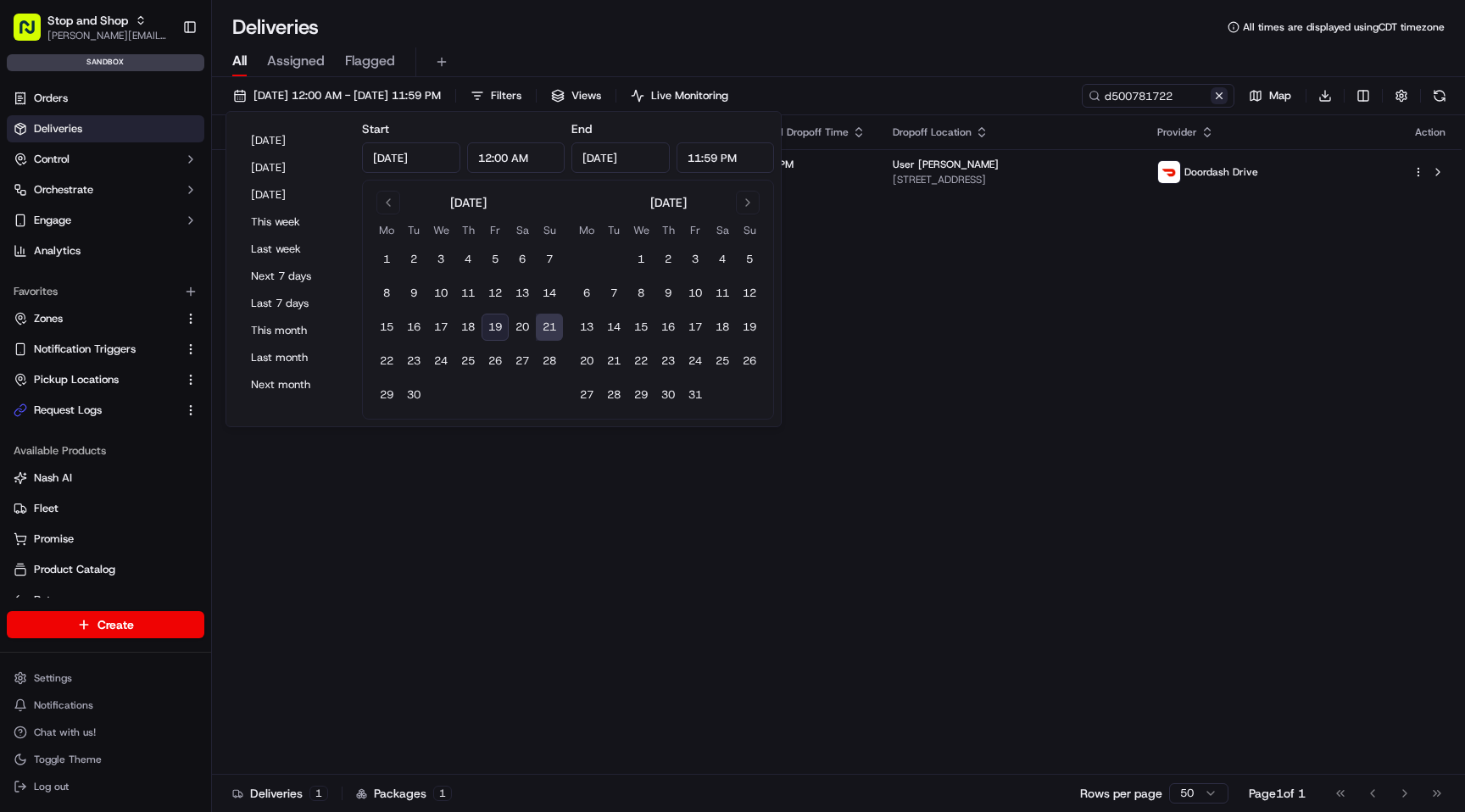
click at [1220, 95] on button at bounding box center [1219, 96] width 17 height 17
